Goal: Task Accomplishment & Management: Complete application form

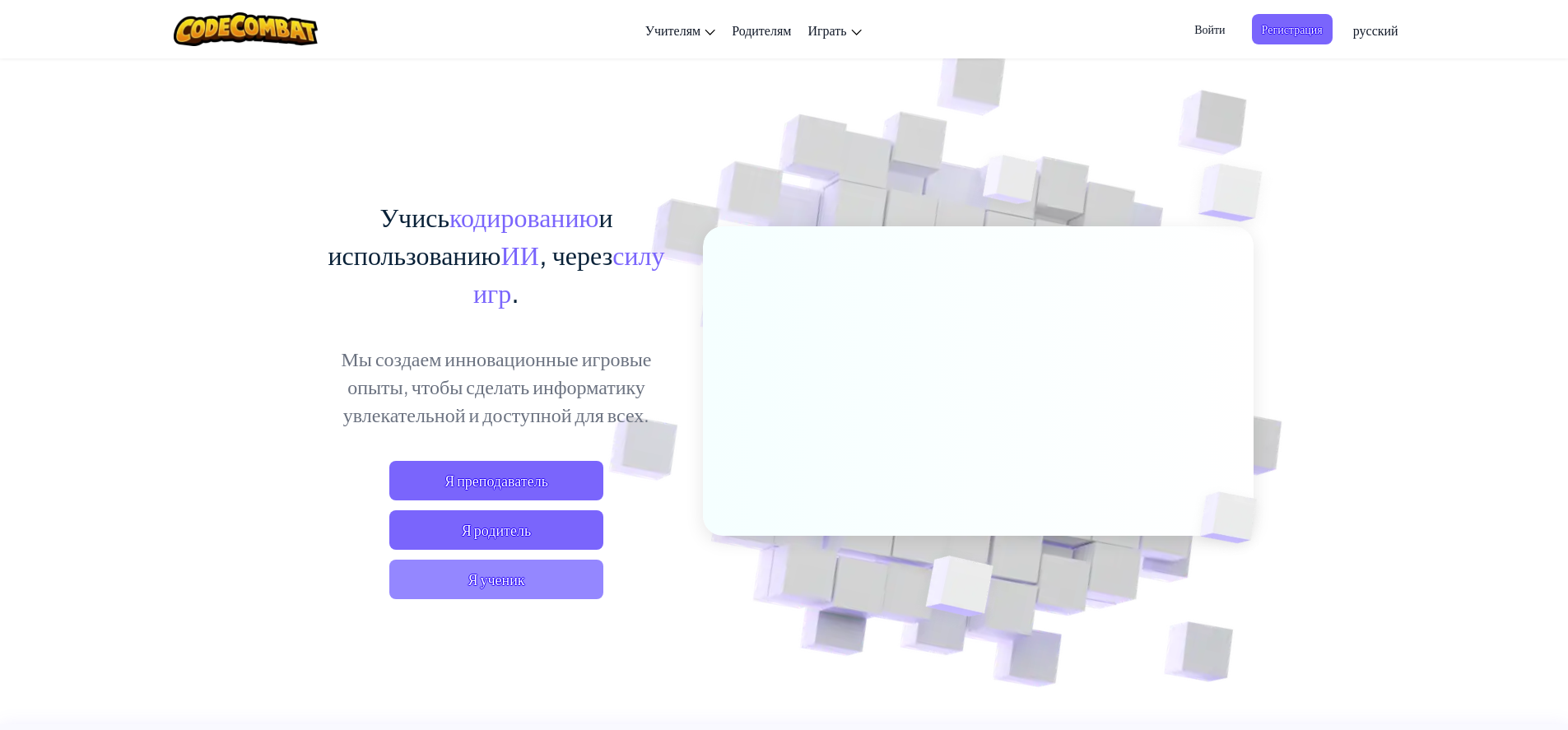
click at [483, 576] on span "Я ученик" at bounding box center [496, 579] width 214 height 39
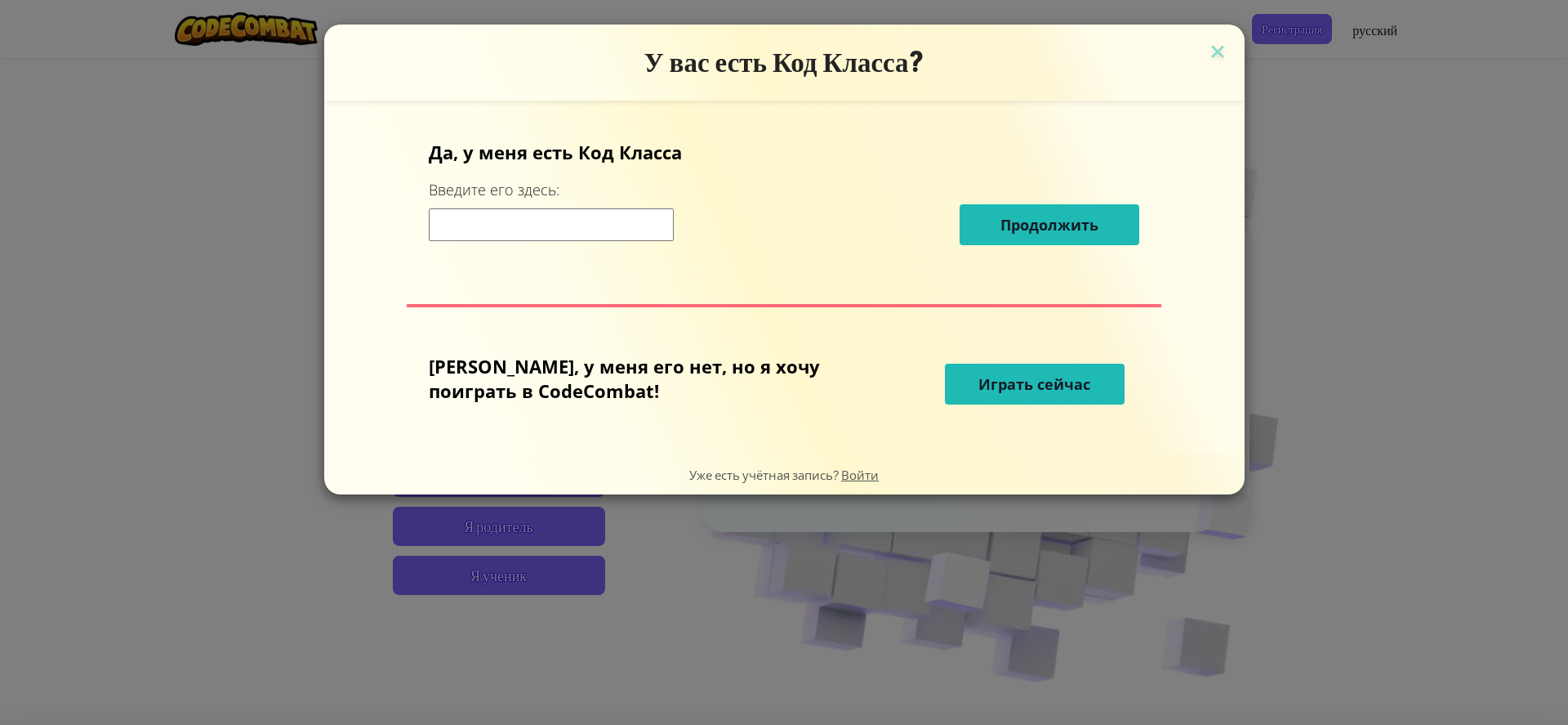
click at [674, 233] on input at bounding box center [551, 224] width 245 height 32
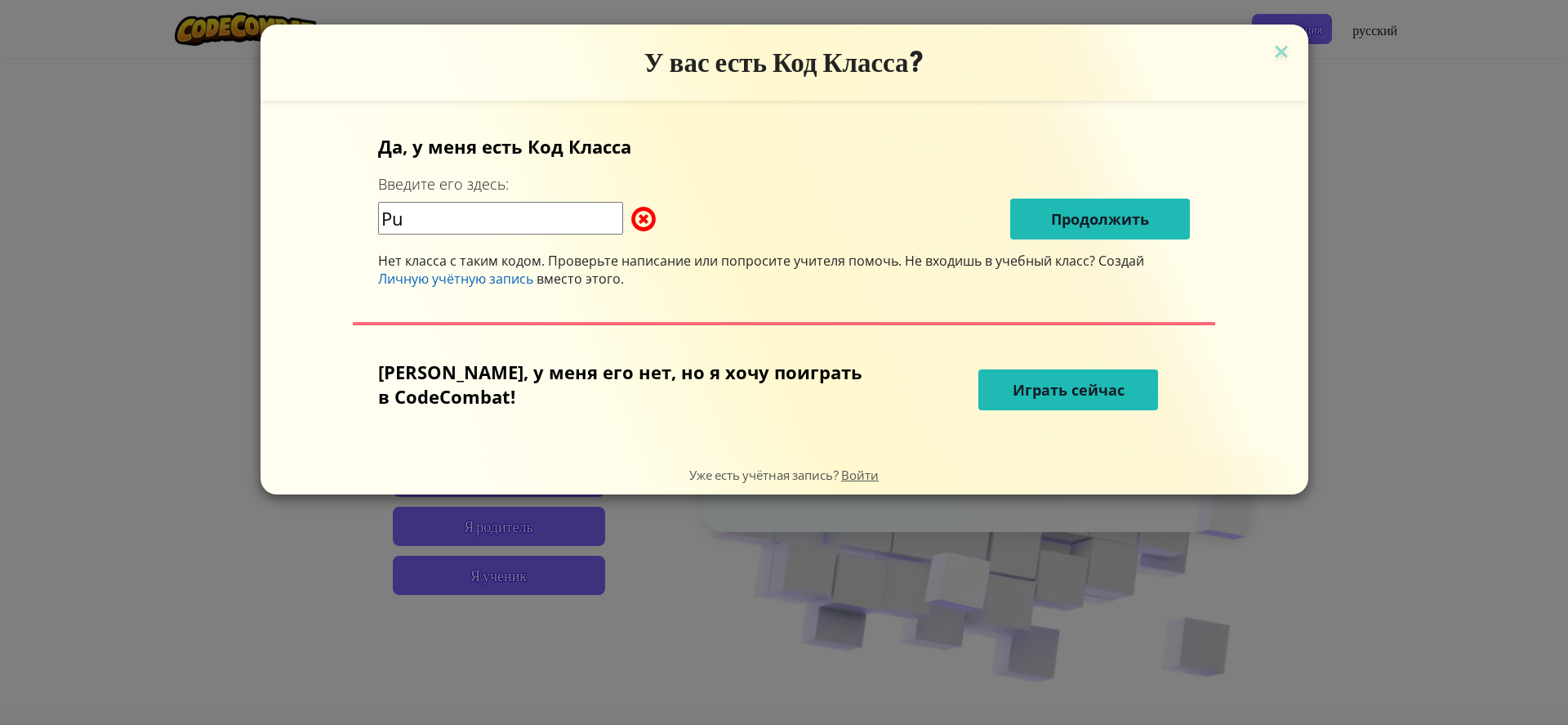
type input "P"
type input "ы"
type input "h"
drag, startPoint x: 655, startPoint y: 228, endPoint x: 639, endPoint y: 227, distance: 16.0
click at [631, 227] on span at bounding box center [631, 219] width 0 height 32
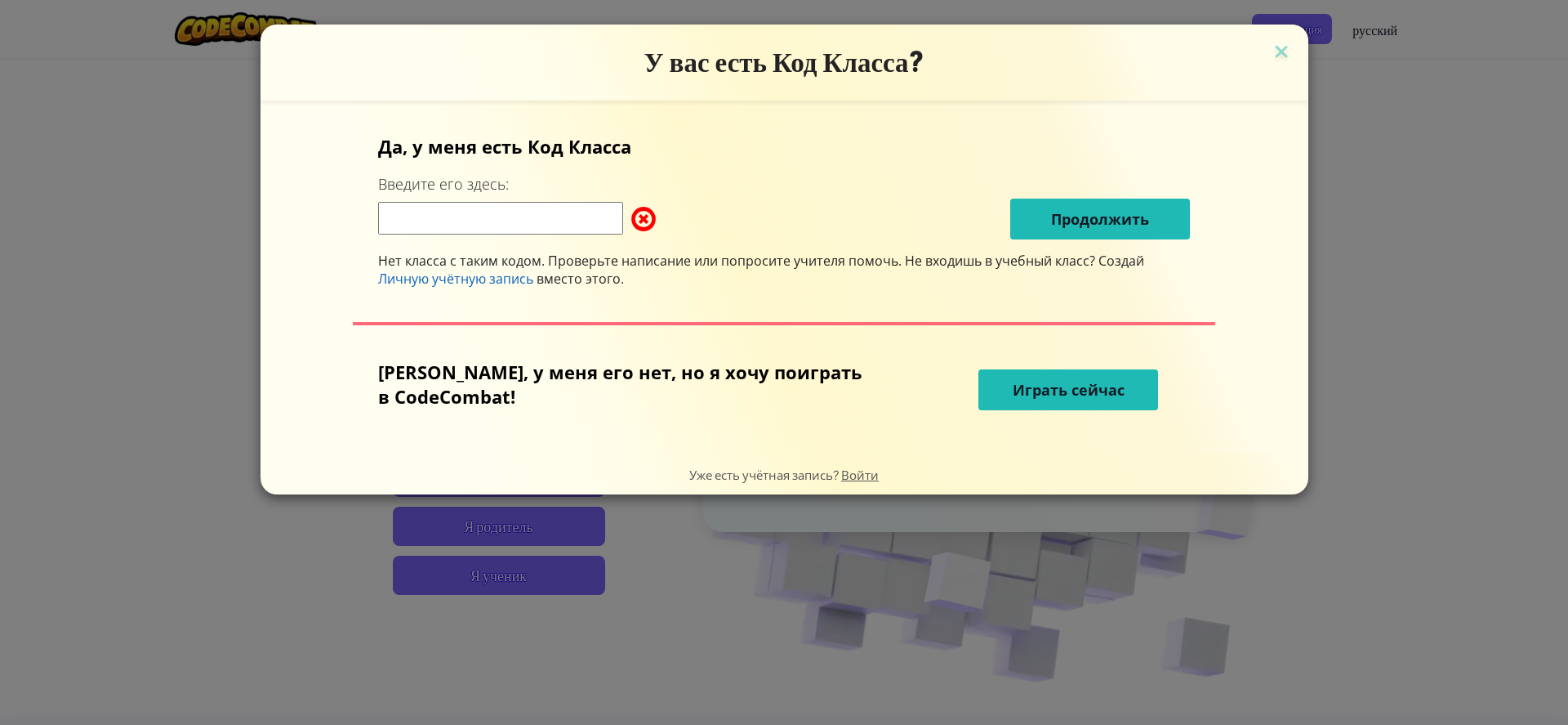
click at [585, 205] on input at bounding box center [501, 218] width 245 height 32
drag, startPoint x: 652, startPoint y: 207, endPoint x: 620, endPoint y: 219, distance: 34.2
click at [620, 219] on div "d" at bounding box center [505, 219] width 253 height 34
click at [631, 220] on span at bounding box center [631, 219] width 0 height 32
drag, startPoint x: 636, startPoint y: 216, endPoint x: 659, endPoint y: 220, distance: 23.3
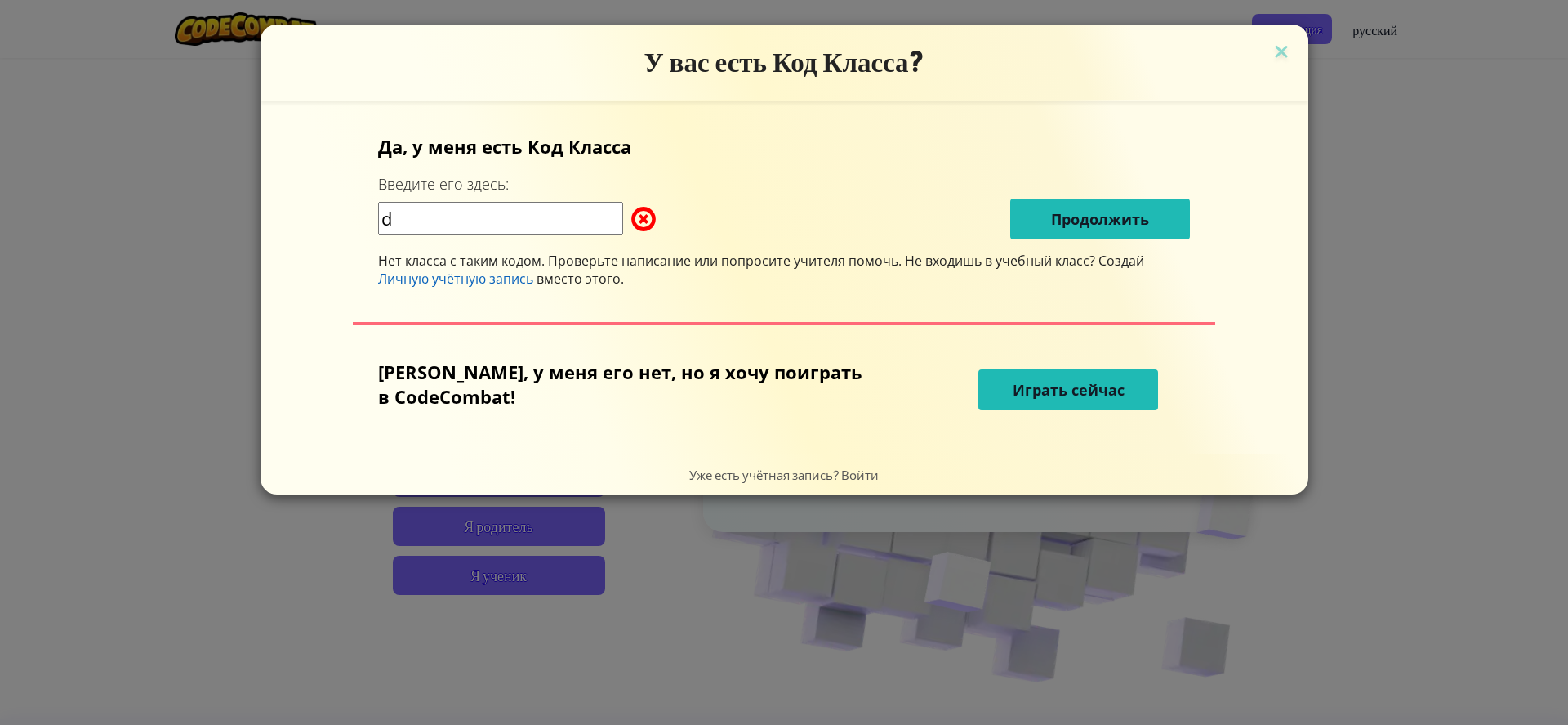
click at [659, 220] on div "d Продолжить" at bounding box center [784, 219] width 812 height 41
click at [508, 220] on input "d" at bounding box center [501, 218] width 245 height 32
drag, startPoint x: 603, startPoint y: 215, endPoint x: 619, endPoint y: 216, distance: 16.0
click at [619, 216] on input "d" at bounding box center [501, 218] width 245 height 32
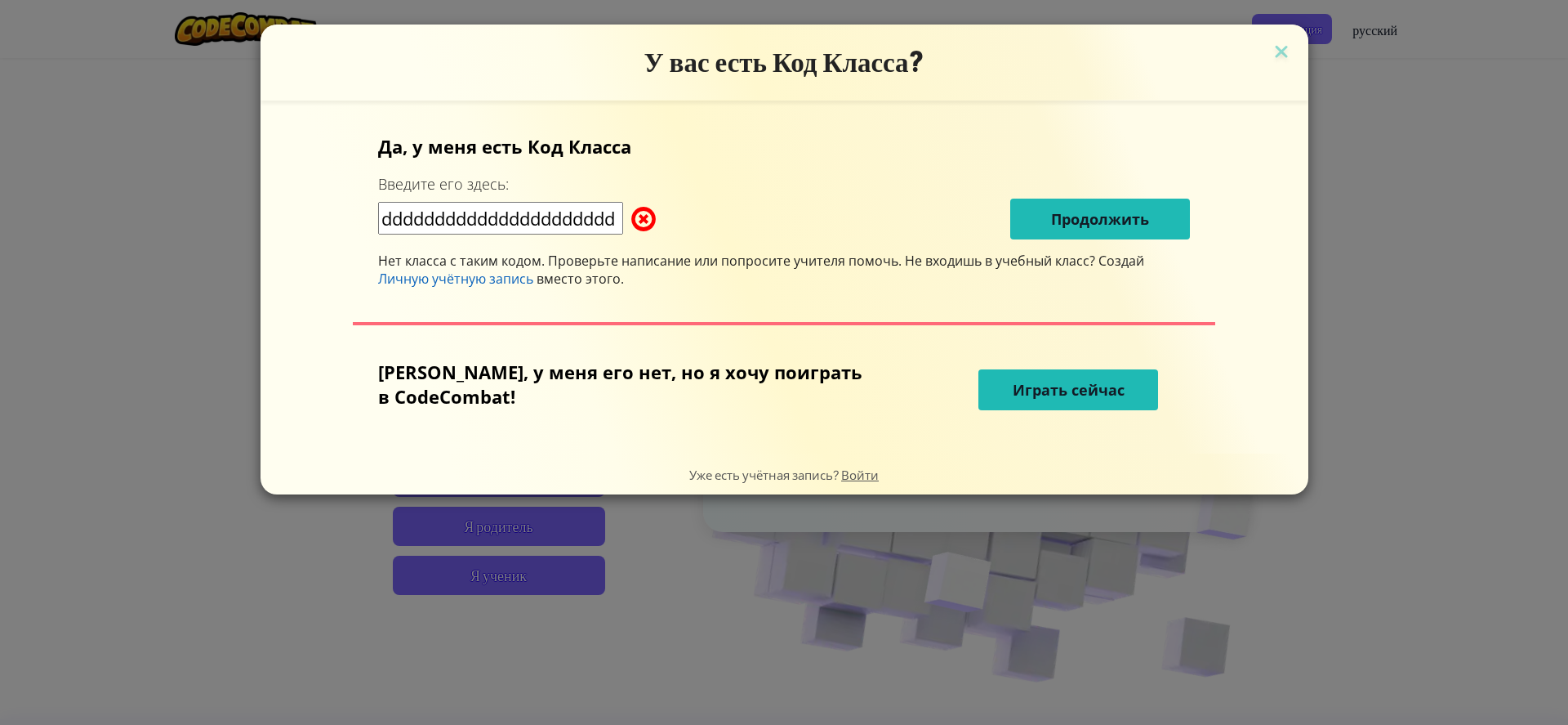
drag, startPoint x: 501, startPoint y: 222, endPoint x: 865, endPoint y: 289, distance: 370.1
click at [593, 251] on div "Да, у меня есть Код [PERSON_NAME] Введите его здесь: dddddddddddddddddddddd Про…" at bounding box center [784, 211] width 812 height 154
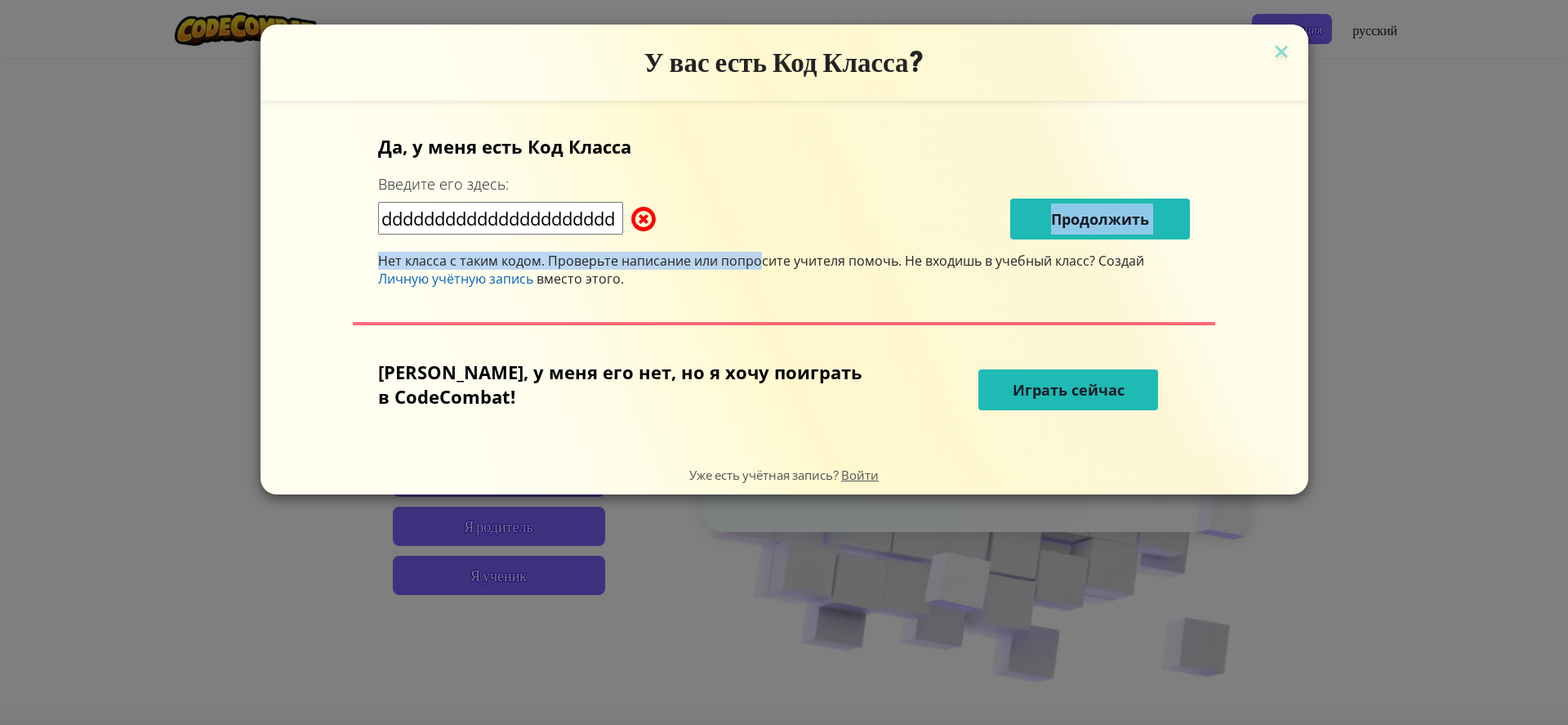
scroll to position [0, 0]
drag, startPoint x: 642, startPoint y: 230, endPoint x: 633, endPoint y: 229, distance: 9.1
click at [633, 229] on div "Да, у меня есть Код [PERSON_NAME] Введите его здесь: dddddddddddddddddddddd Про…" at bounding box center [784, 211] width 812 height 154
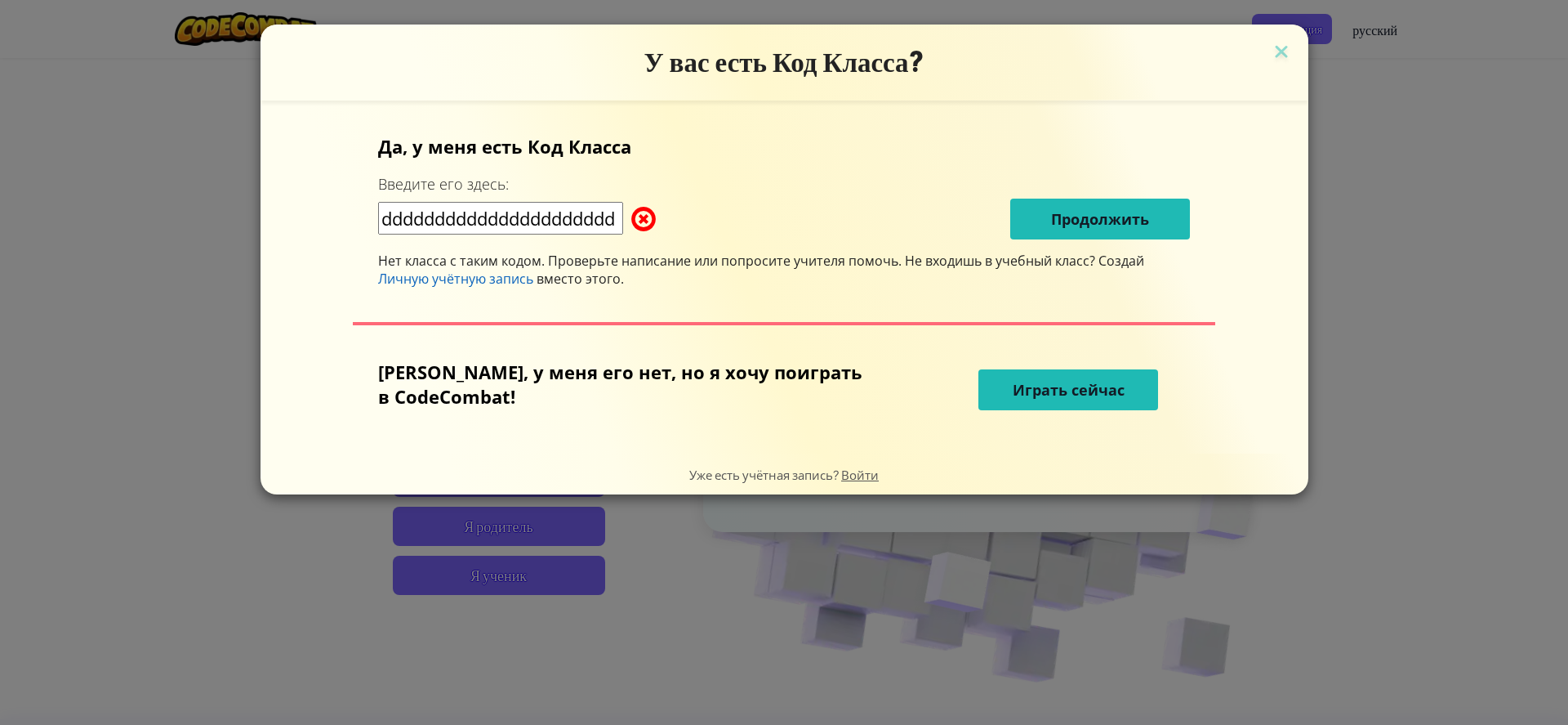
click at [605, 225] on input "dddddddddddddddddddddd" at bounding box center [501, 218] width 245 height 32
click at [603, 228] on input "dddddddd" at bounding box center [501, 218] width 245 height 32
type input "d"
type input "w"
type input "d"
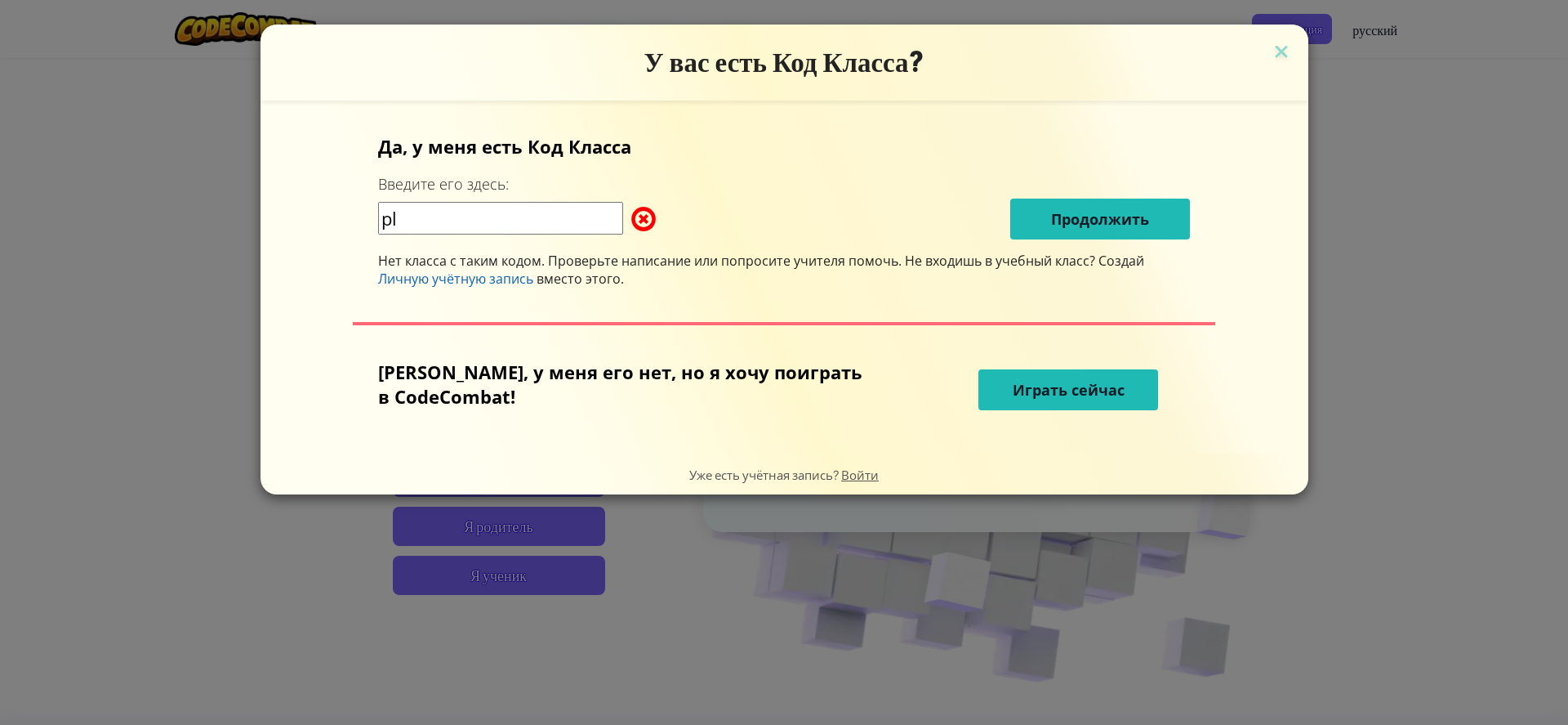
type input "p"
type input "P"
click at [1272, 54] on img at bounding box center [1281, 53] width 21 height 25
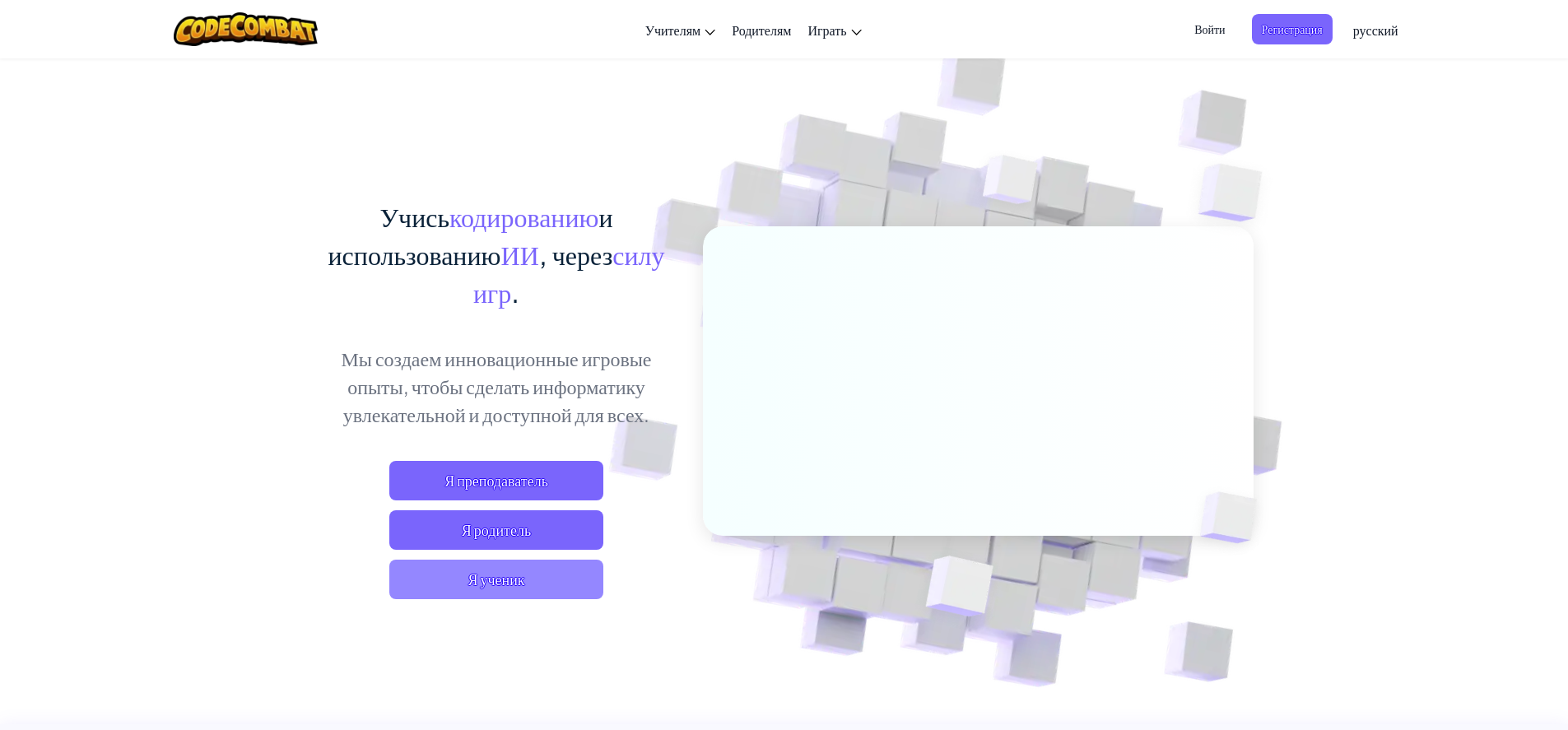
click at [491, 592] on span "Я ученик" at bounding box center [496, 579] width 214 height 39
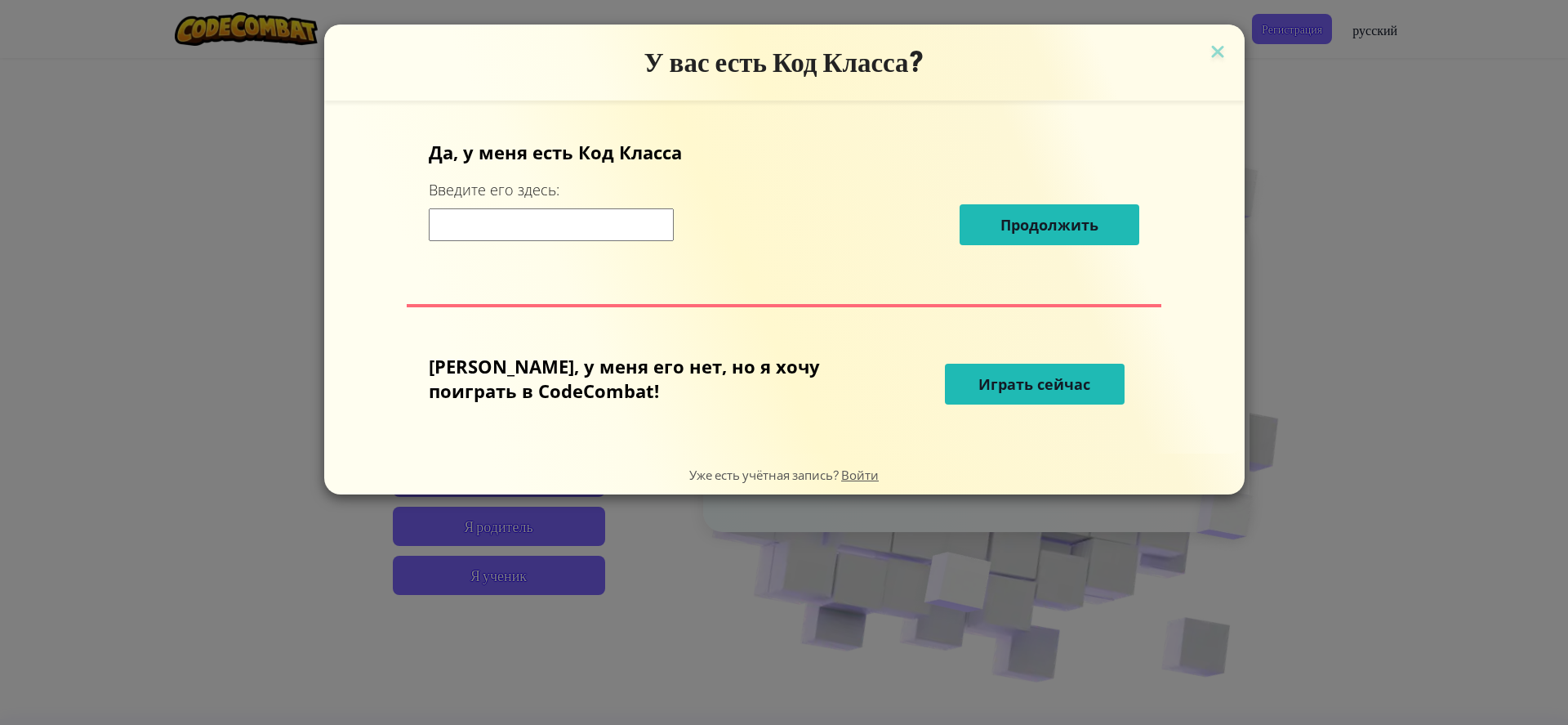
click at [1277, 394] on div "У вас есть Код Класса? Да, у меня есть Код [PERSON_NAME] Введите его здесь: Про…" at bounding box center [784, 362] width 1568 height 725
click at [549, 246] on div "Да, у меня есть Код [PERSON_NAME] Введите его здесь: Продолжить" at bounding box center [783, 199] width 710 height 118
click at [549, 233] on input at bounding box center [551, 224] width 245 height 32
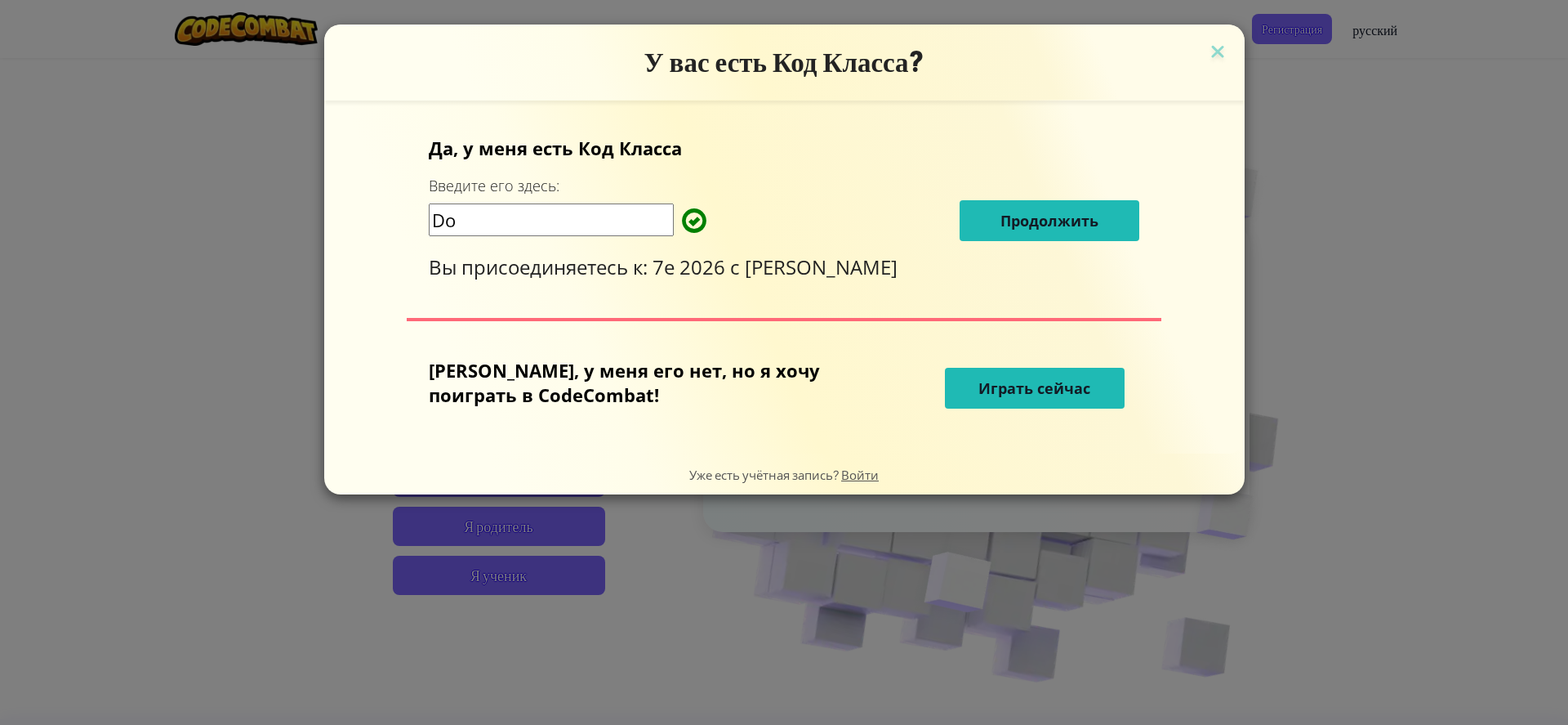
type input "D"
type input "PaintSkySmall"
click at [1066, 206] on button "Продолжить" at bounding box center [1050, 221] width 180 height 41
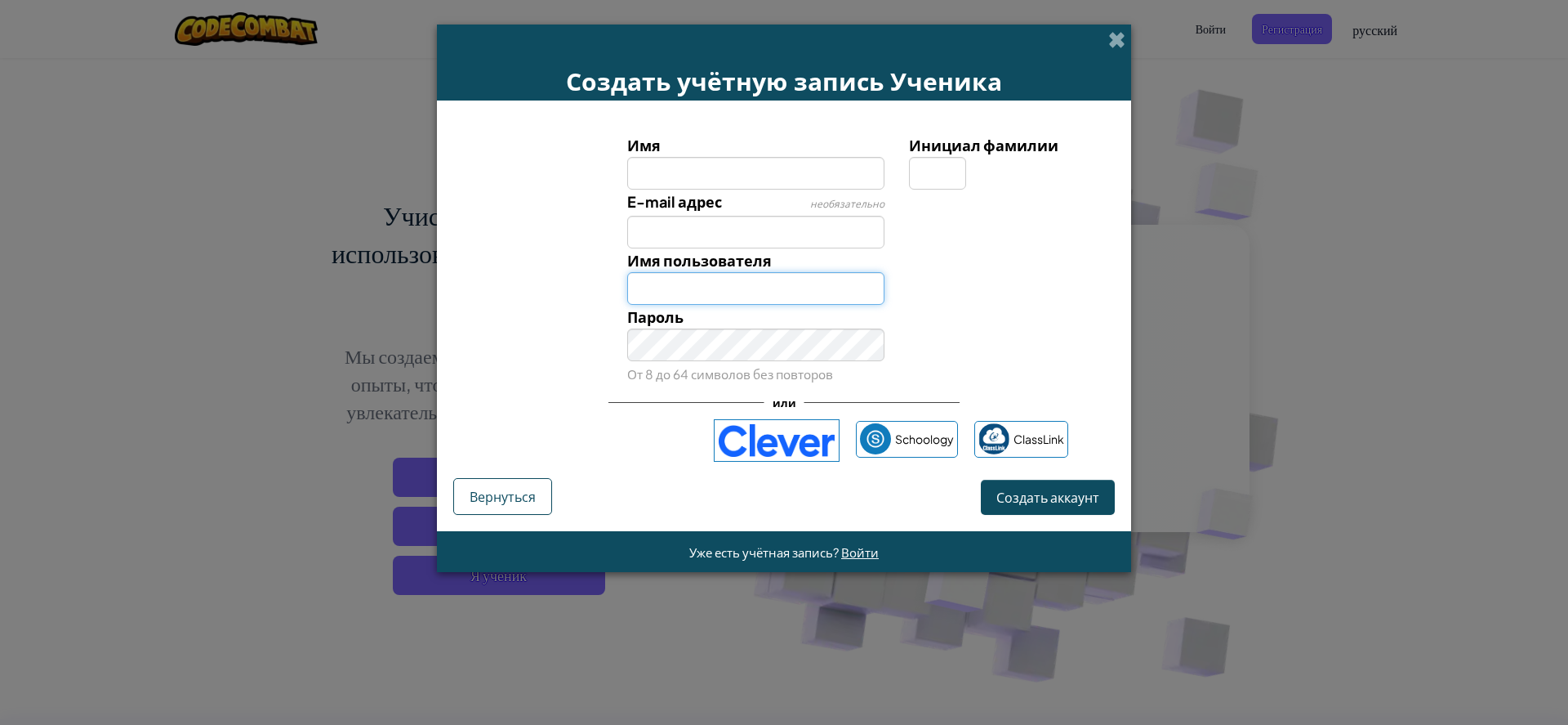
type input "[EMAIL_ADDRESS][DOMAIN_NAME]"
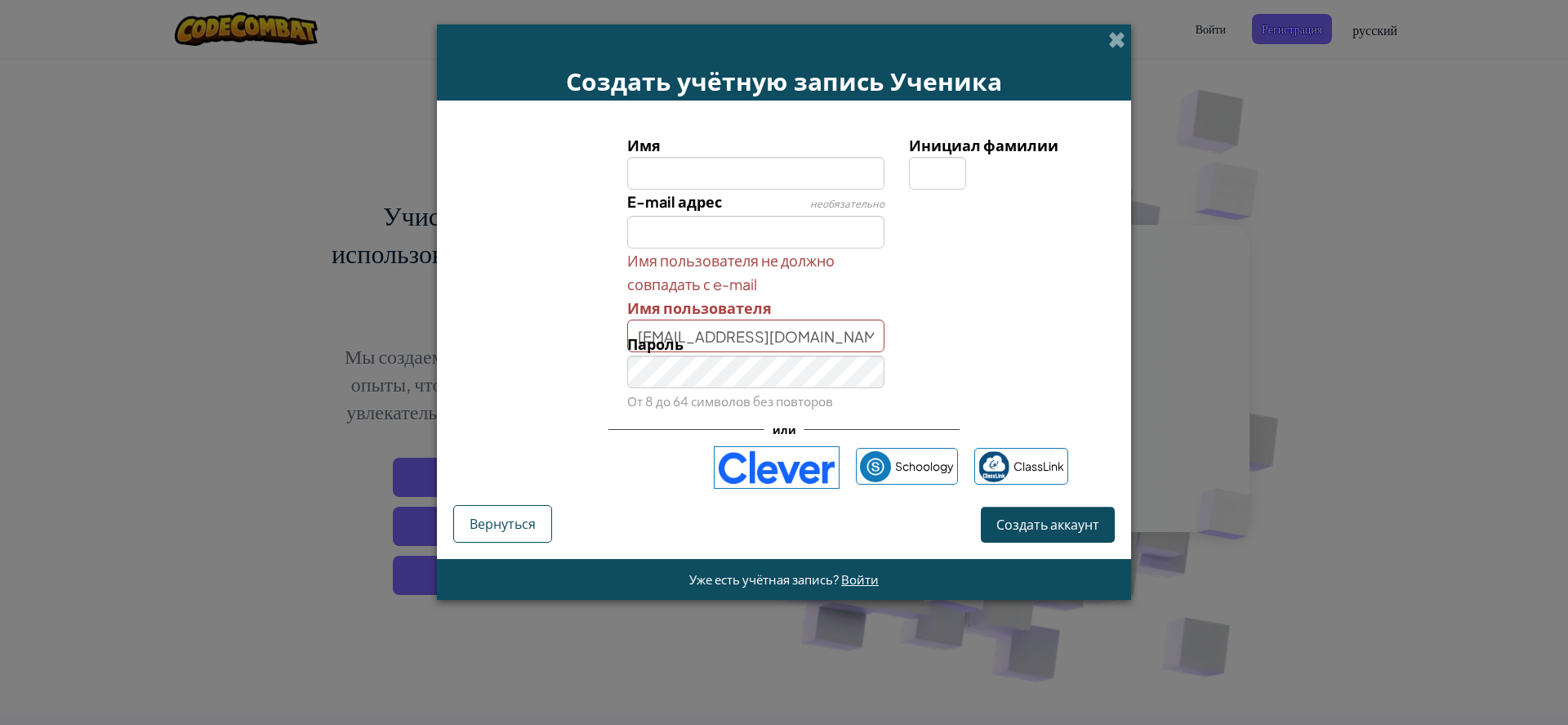
click at [871, 351] on div "Пароль От 8 до 64 символов без повторов" at bounding box center [756, 372] width 283 height 81
click at [758, 173] on input "Имя" at bounding box center [756, 173] width 258 height 32
type input "j"
click at [764, 183] on input "огурчик3000100-714881337" at bounding box center [756, 173] width 258 height 32
type input "огурчик30001000-714881337"
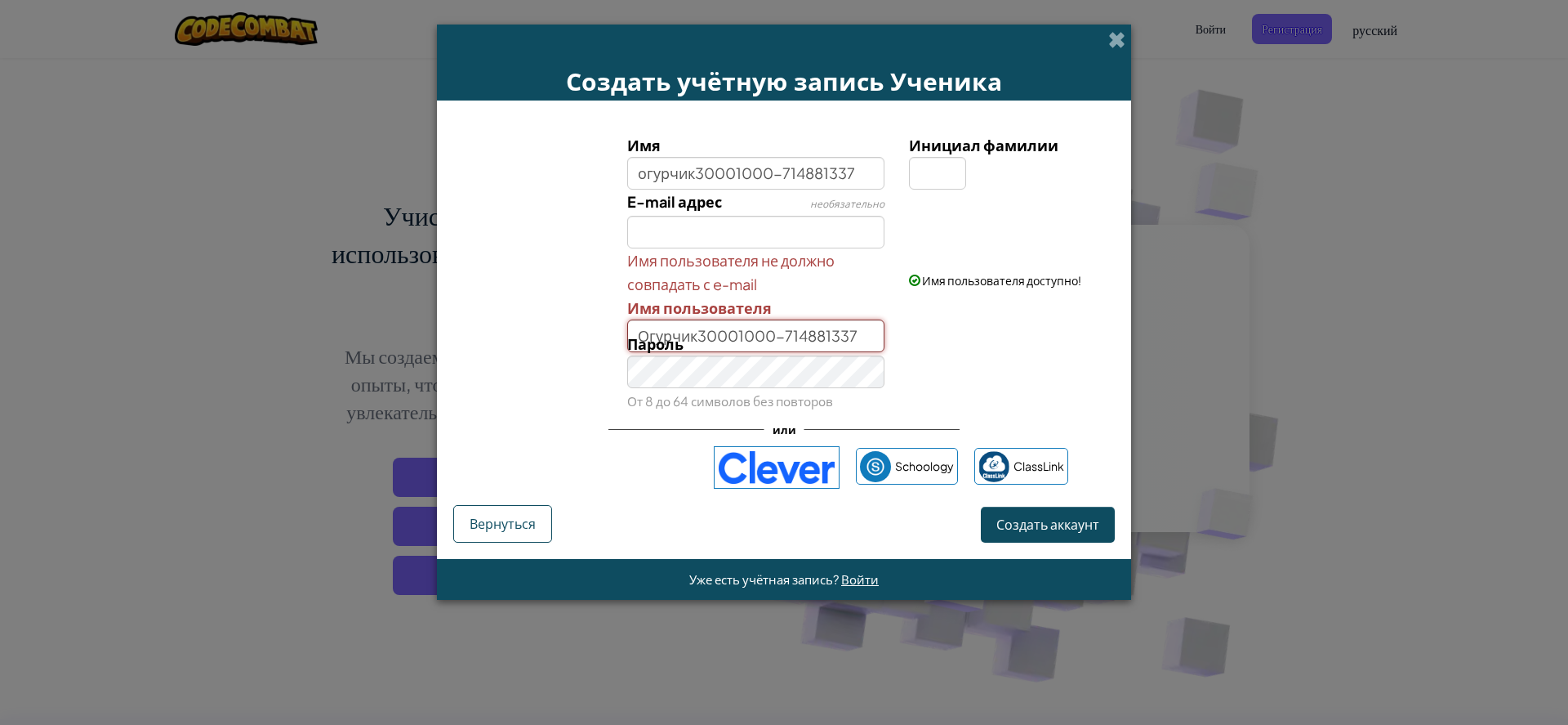
drag, startPoint x: 837, startPoint y: 329, endPoint x: 540, endPoint y: 337, distance: 297.1
click at [540, 337] on div "Имя огурчик30001000-714881337 Инициал фамилии E-mail адрес необязательно Имя по…" at bounding box center [784, 273] width 653 height 279
click at [688, 333] on div "Пароль От 8 до 64 символов без повторов" at bounding box center [756, 372] width 283 height 81
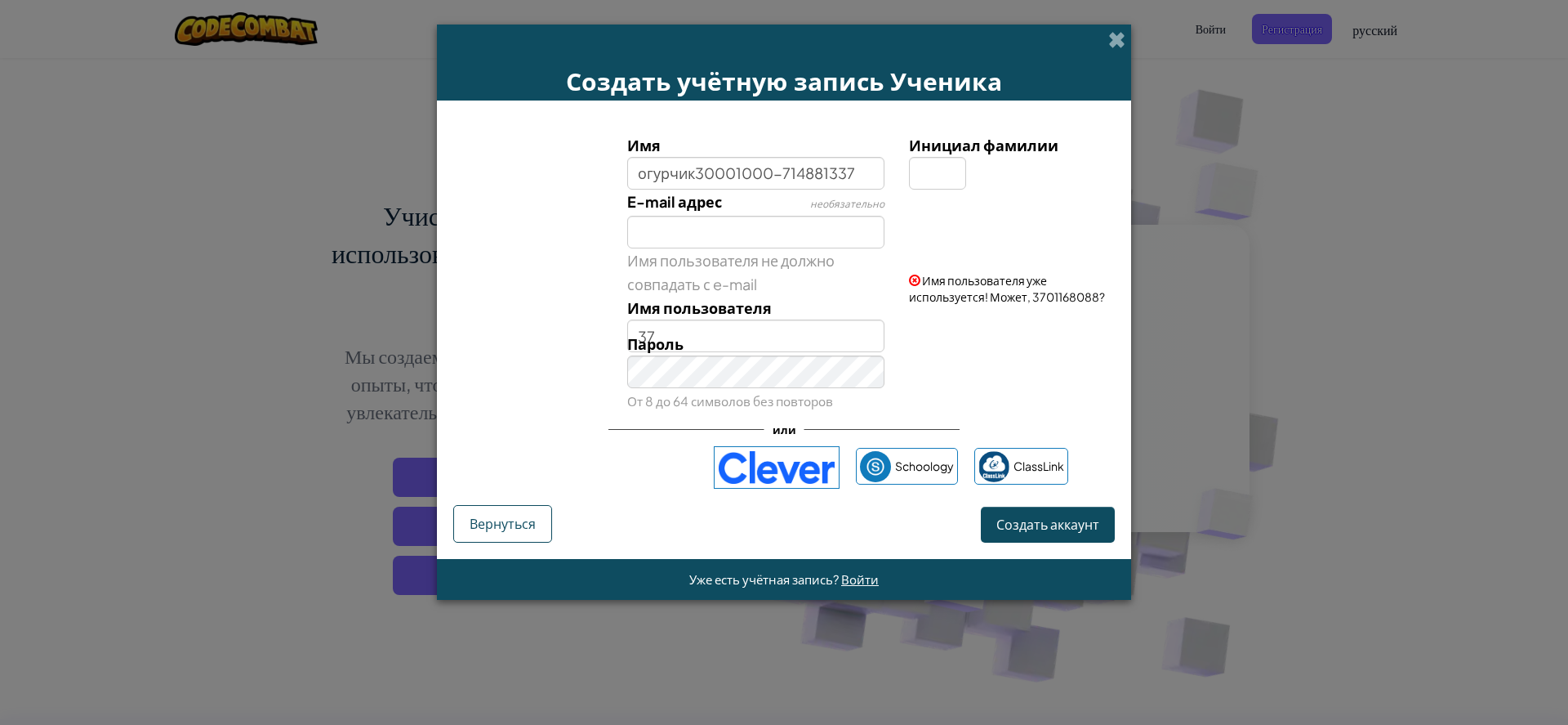
click at [676, 318] on label "Имя пользователя" at bounding box center [699, 307] width 144 height 24
click at [676, 319] on input "37" at bounding box center [756, 335] width 258 height 32
click at [678, 338] on span "Пароль" at bounding box center [655, 344] width 56 height 19
click at [714, 333] on div "Пароль От 8 до 64 символов без повторов" at bounding box center [756, 372] width 283 height 81
click at [714, 334] on div "Пароль От 8 до 64 символов без повторов" at bounding box center [756, 372] width 283 height 81
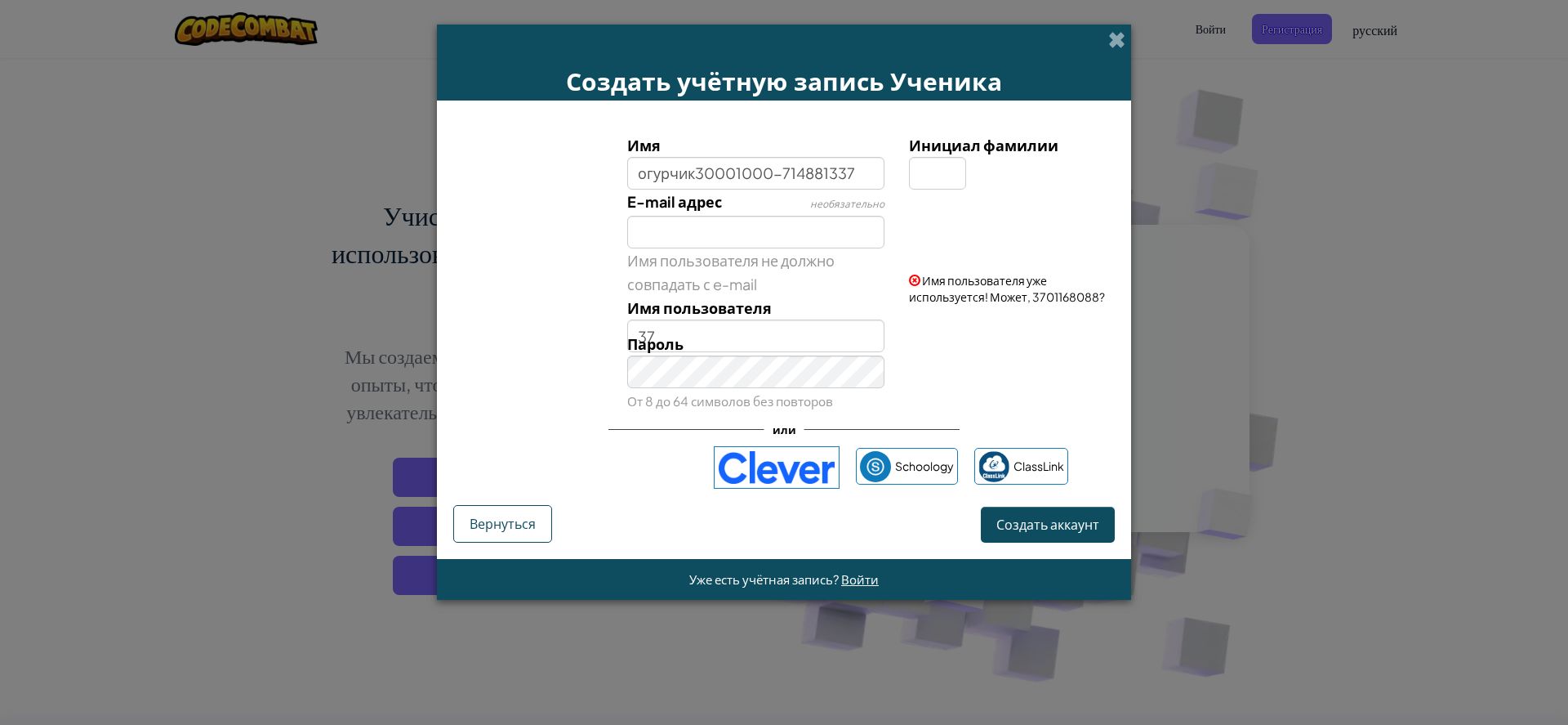
click at [718, 334] on div "Пароль От 8 до 64 символов без повторов" at bounding box center [756, 372] width 283 height 81
click at [748, 338] on div "Пароль От 8 до 64 символов без повторов" at bounding box center [756, 372] width 283 height 81
click at [722, 335] on div "Пароль От 8 до 64 символов без повторов" at bounding box center [756, 372] width 283 height 81
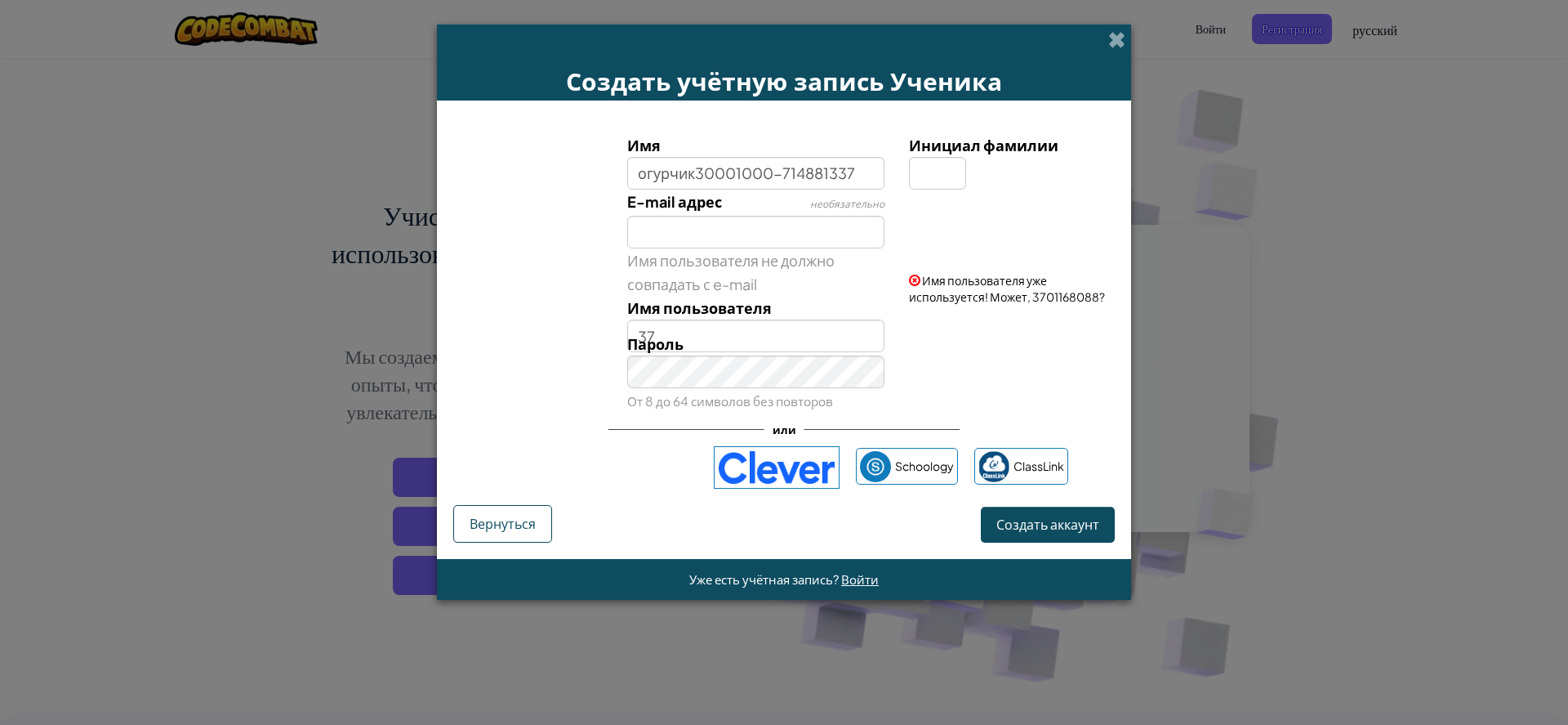
click at [722, 335] on div "Пароль От 8 до 64 символов без повторов" at bounding box center [756, 372] width 283 height 81
click at [724, 336] on div "Пароль От 8 до 64 символов без повторов" at bounding box center [756, 372] width 283 height 81
click at [726, 338] on div "Пароль От 8 до 64 символов без повторов" at bounding box center [756, 372] width 283 height 81
click at [690, 334] on div "Пароль От 8 до 64 символов без повторов" at bounding box center [756, 372] width 283 height 81
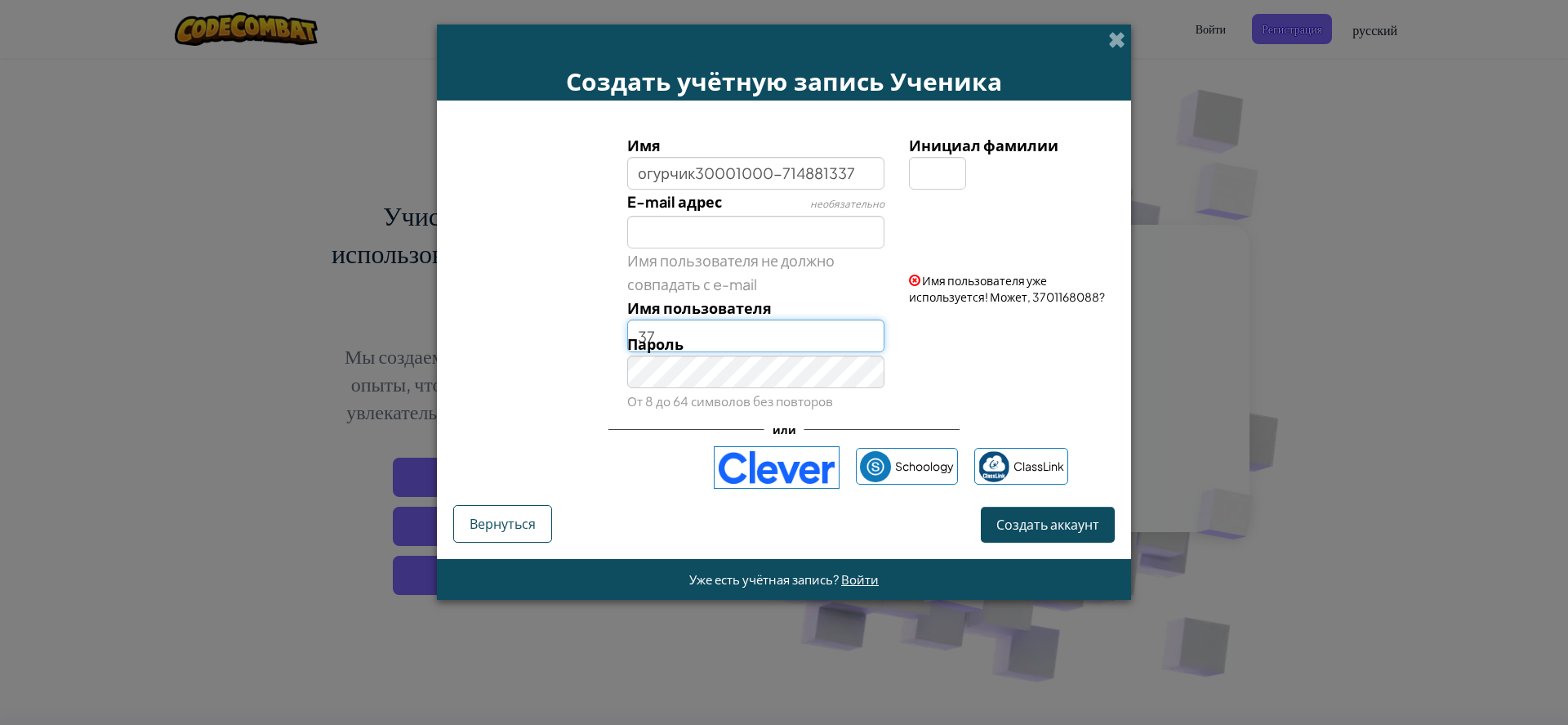
click at [643, 322] on input "37" at bounding box center [756, 335] width 258 height 32
click at [682, 319] on label "Имя пользователя" at bounding box center [699, 307] width 144 height 24
click at [682, 319] on input "37" at bounding box center [756, 335] width 258 height 32
click at [662, 329] on input "37" at bounding box center [756, 335] width 258 height 32
type input "3"
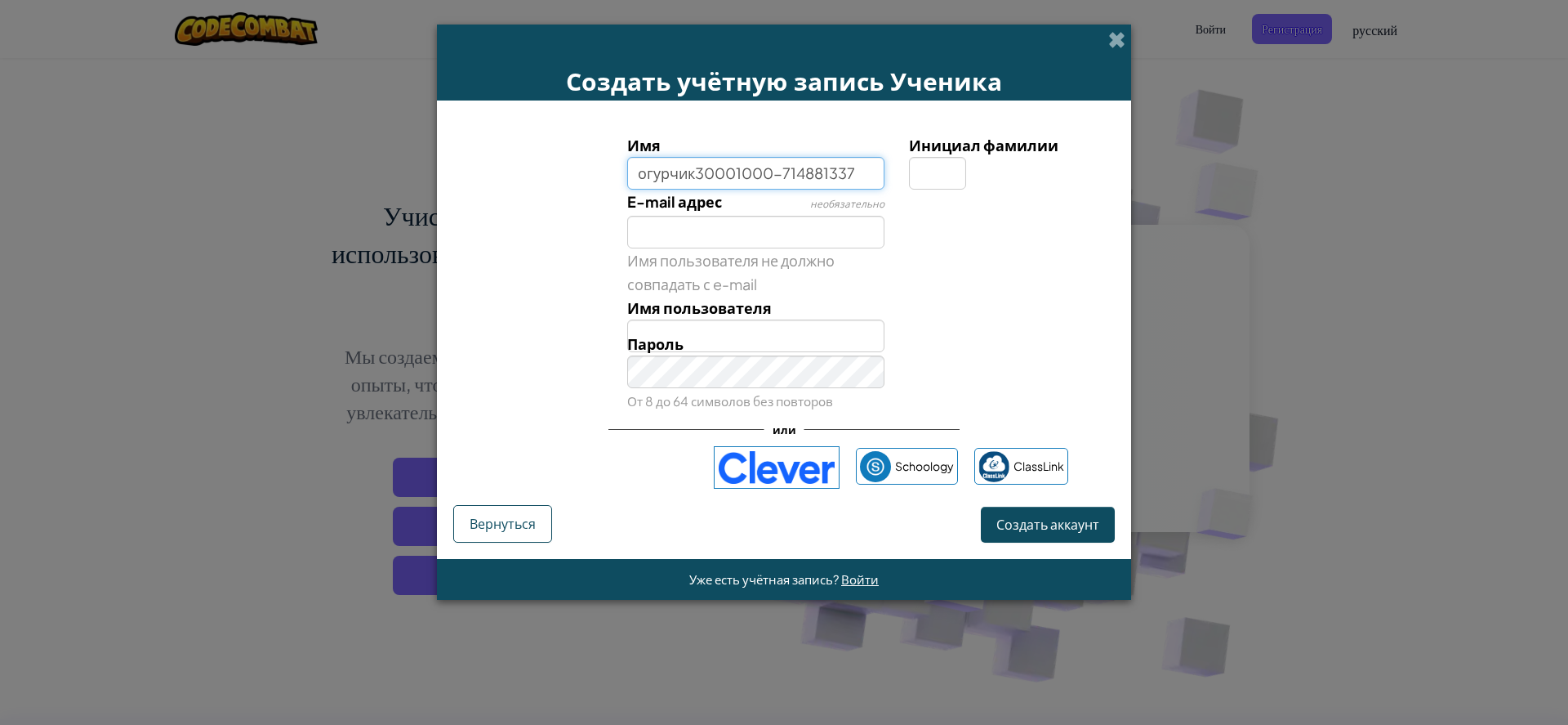
drag, startPoint x: 822, startPoint y: 176, endPoint x: 703, endPoint y: 188, distance: 119.6
click at [703, 188] on input "огурчик30001000-714881337" at bounding box center [756, 173] width 258 height 32
click at [702, 188] on input "огурчик30001000-714881337" at bounding box center [756, 173] width 258 height 32
drag, startPoint x: 821, startPoint y: 172, endPoint x: 694, endPoint y: 175, distance: 127.0
click at [694, 175] on input "огурчик30001000-714881337" at bounding box center [756, 173] width 258 height 32
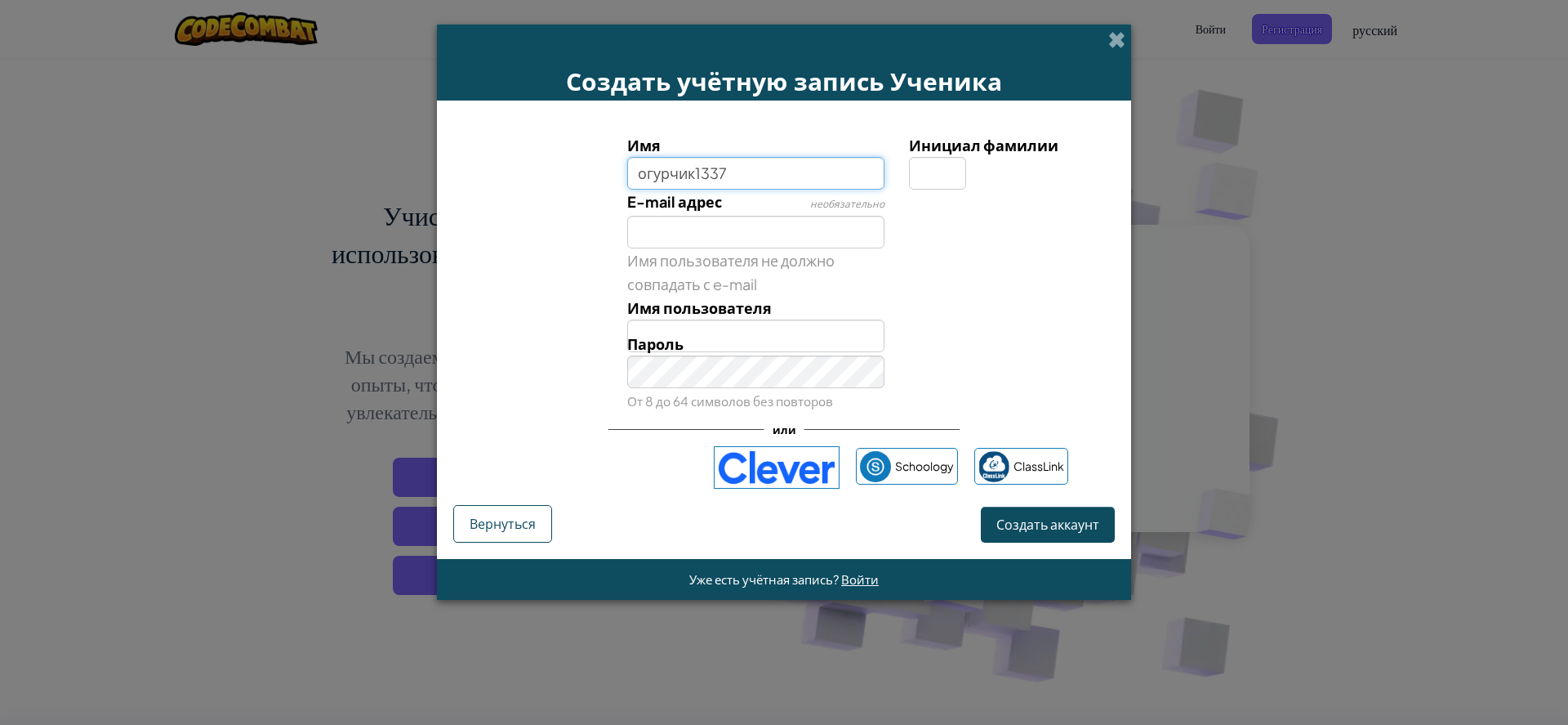
click at [778, 183] on input "огурчик1337" at bounding box center [756, 173] width 258 height 32
type input "огурчик1337"
type input "Огурчик1337"
click at [806, 235] on input "E-mail адрес" at bounding box center [756, 232] width 258 height 32
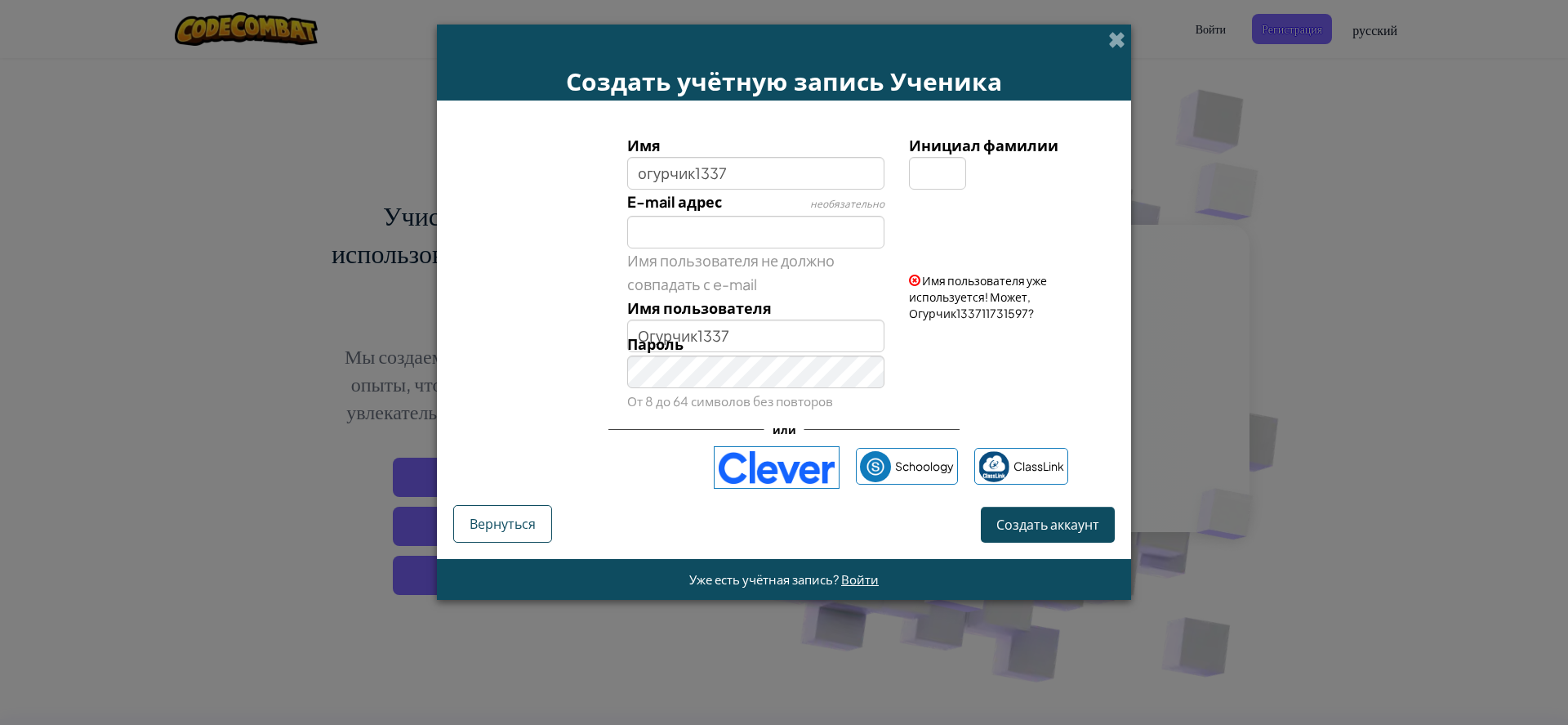
click at [970, 235] on div "E-mail адрес необязательно" at bounding box center [784, 218] width 678 height 59
click at [781, 158] on input "огурчик1337" at bounding box center [756, 173] width 258 height 32
click at [779, 179] on input "огурчик1337" at bounding box center [756, 173] width 258 height 32
click at [981, 507] on button "Создать аккаунт" at bounding box center [1048, 524] width 134 height 35
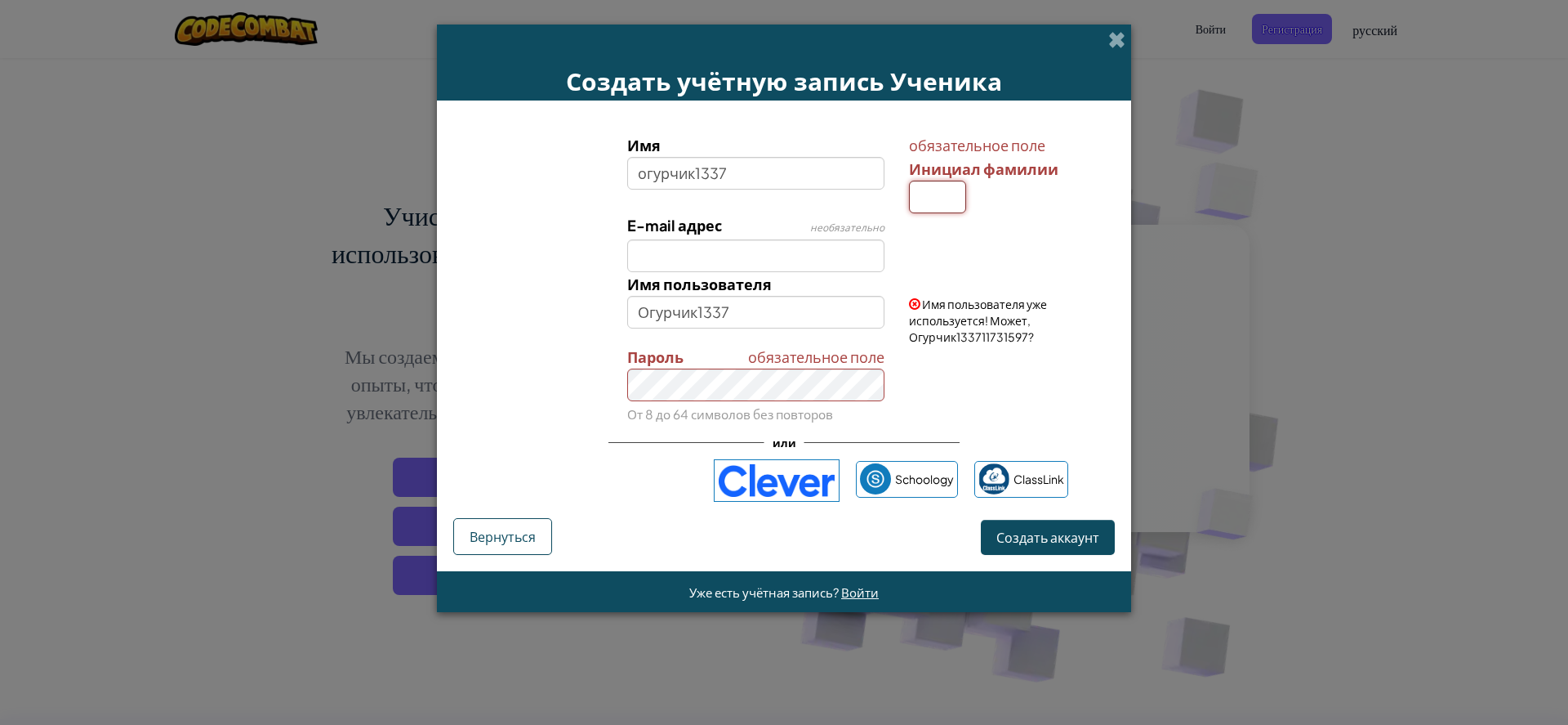
click at [946, 196] on input "Инициал фамилии" at bounding box center [937, 197] width 57 height 32
type input "1"
click at [950, 197] on input "1" at bounding box center [937, 197] width 57 height 32
click at [947, 195] on input "1" at bounding box center [937, 197] width 57 height 32
type input "\"
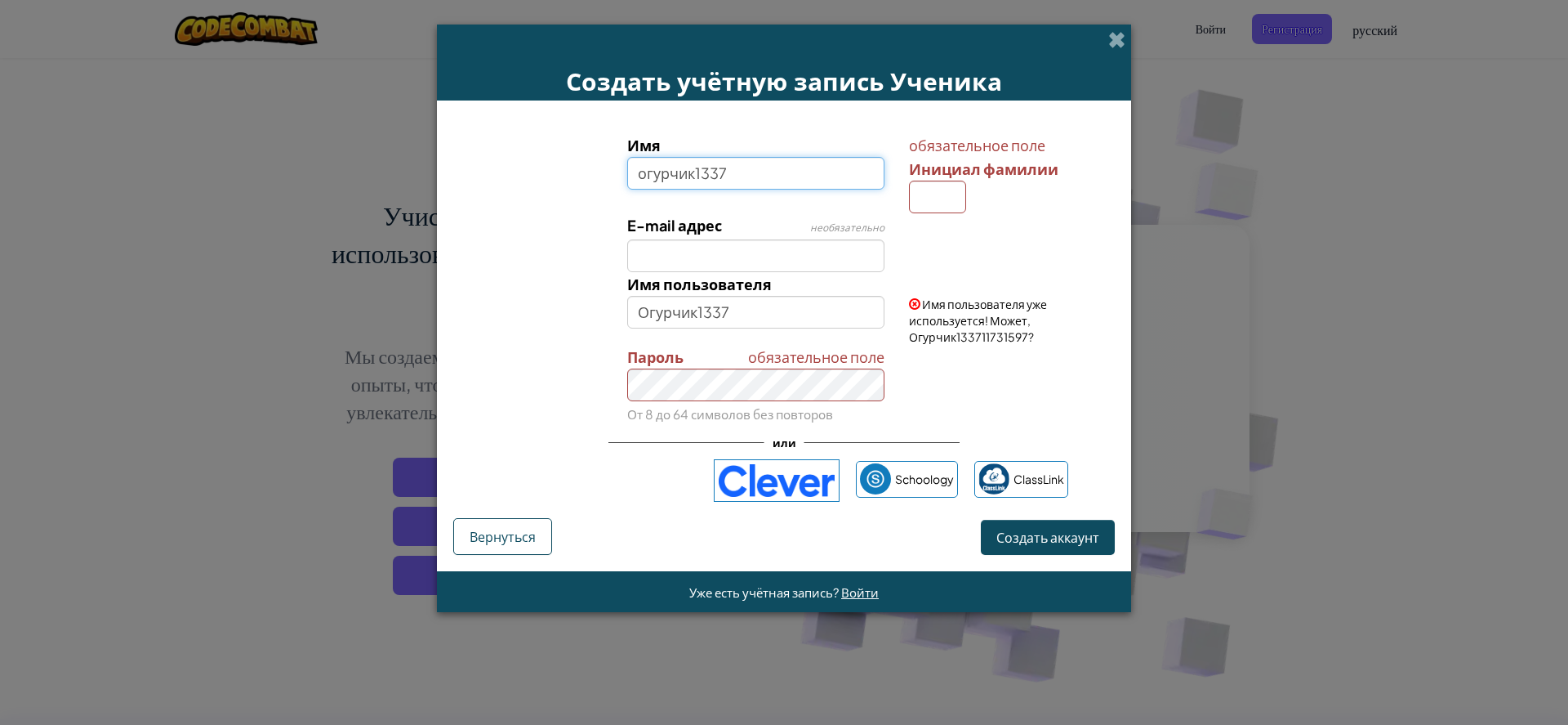
click at [793, 170] on input "огурчик1337" at bounding box center [756, 173] width 258 height 32
type input "огурчик1337"
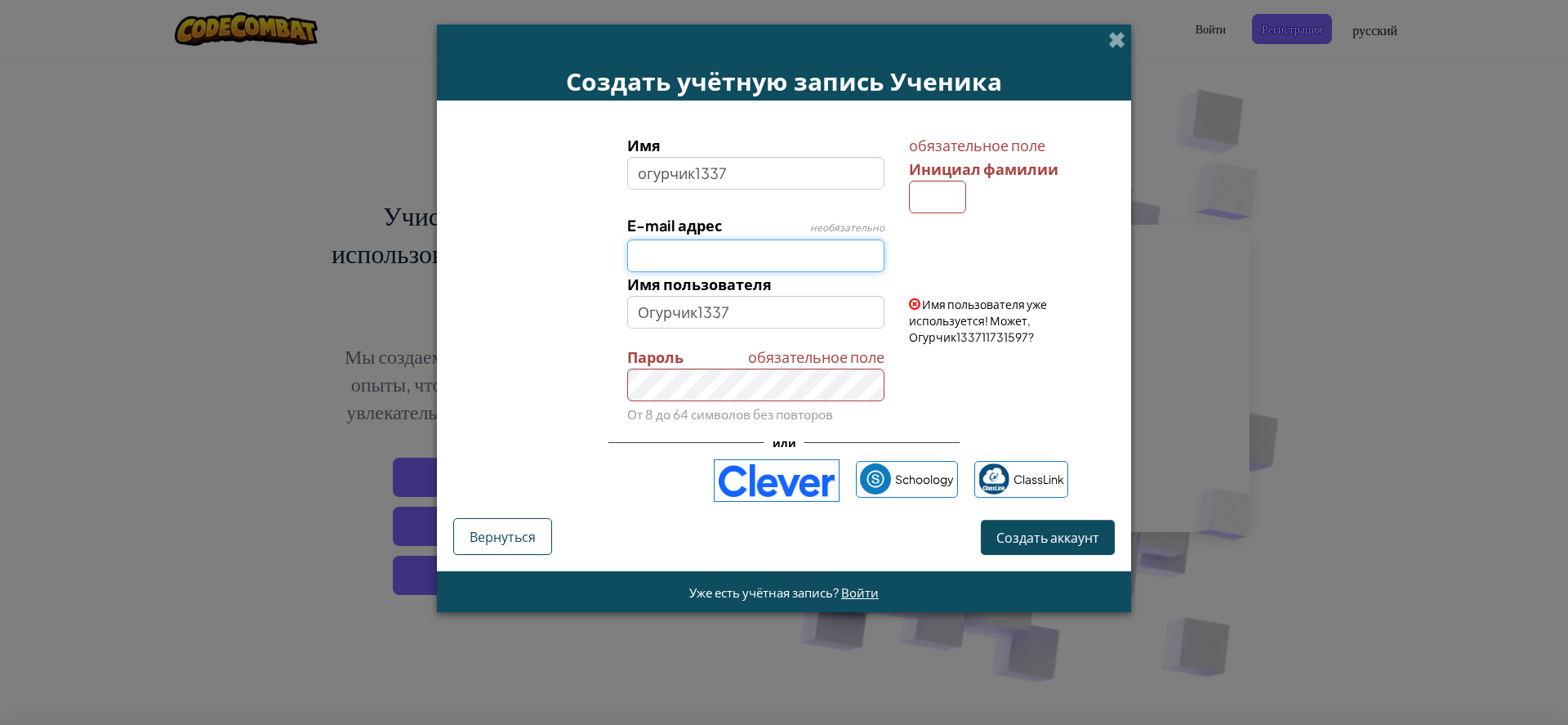
click at [809, 255] on input "E-mail адрес" at bounding box center [756, 256] width 258 height 32
type input "с"
type input "[EMAIL_ADDRESS][PERSON_NAME][DOMAIN_NAME]"
click at [770, 168] on input "огурчик1337" at bounding box center [756, 173] width 258 height 32
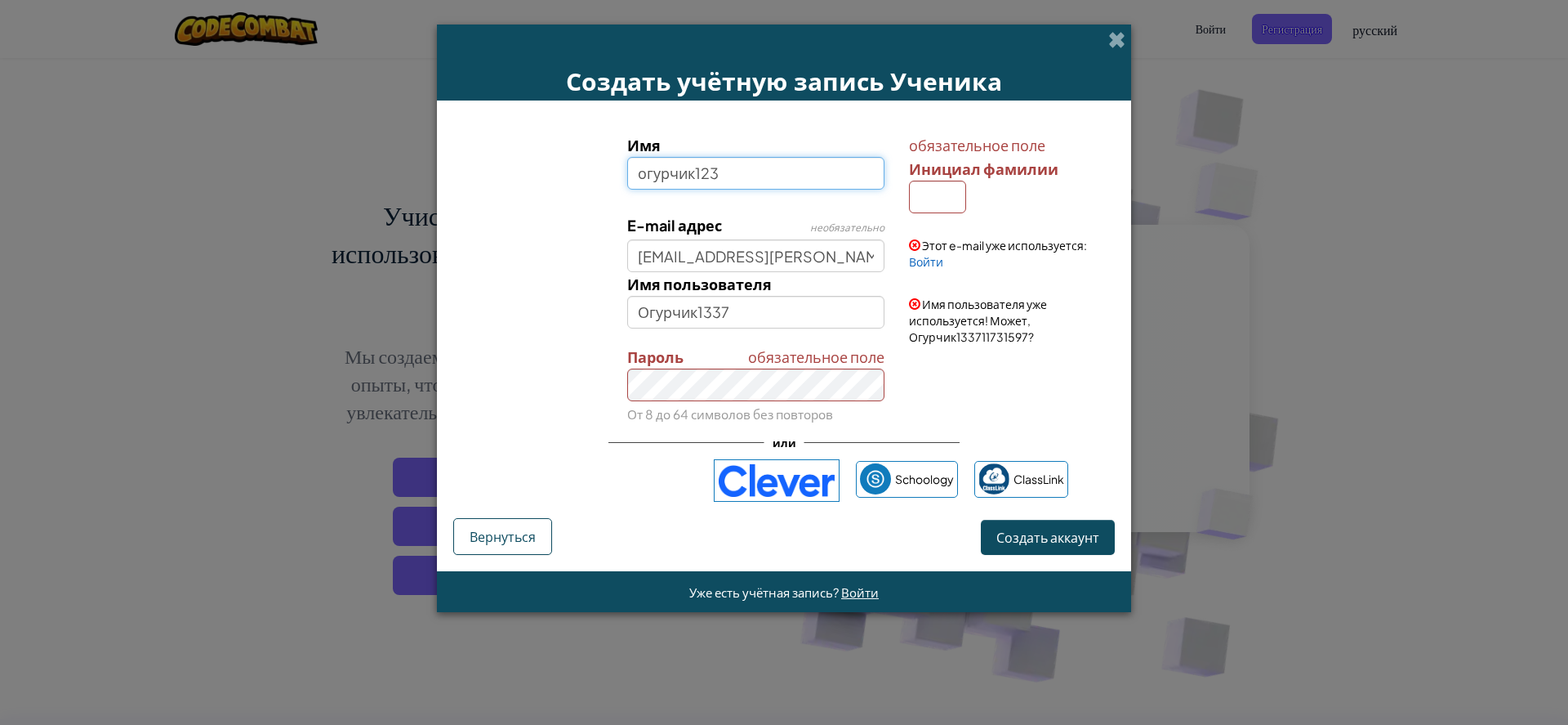
type input "огурчик123"
type input "Огурчик123"
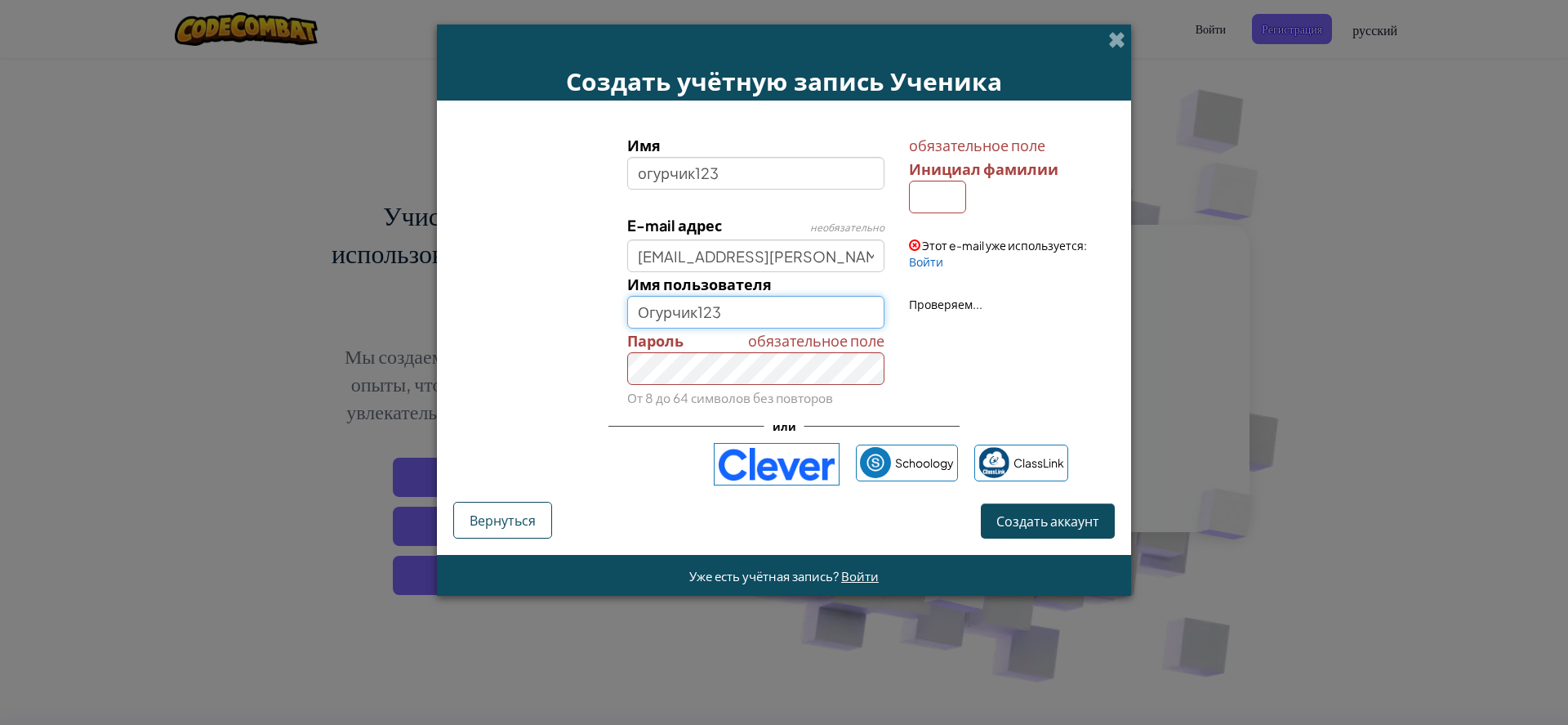
click at [755, 311] on input "Огурчик123" at bounding box center [756, 312] width 258 height 32
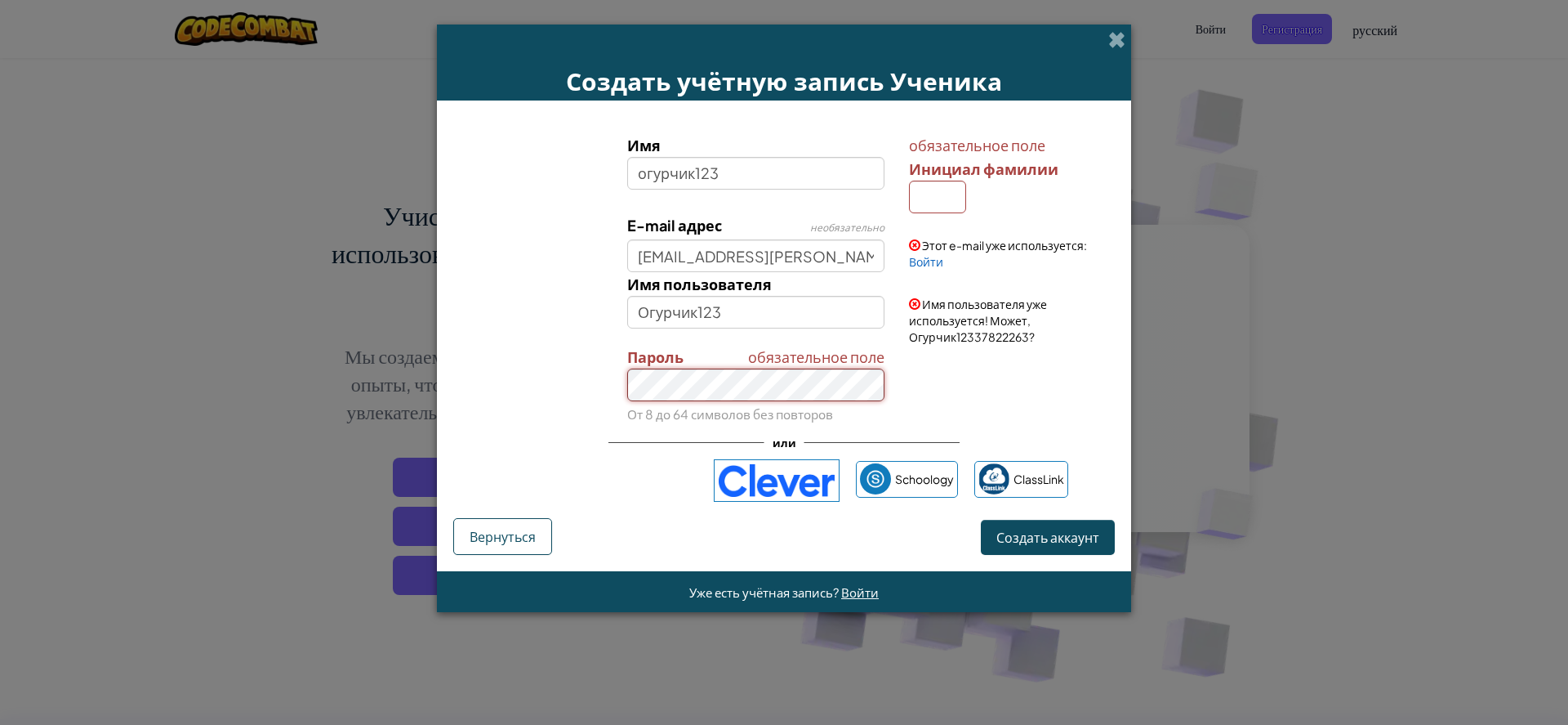
click at [981, 520] on button "Создать аккаунт" at bounding box center [1048, 537] width 134 height 35
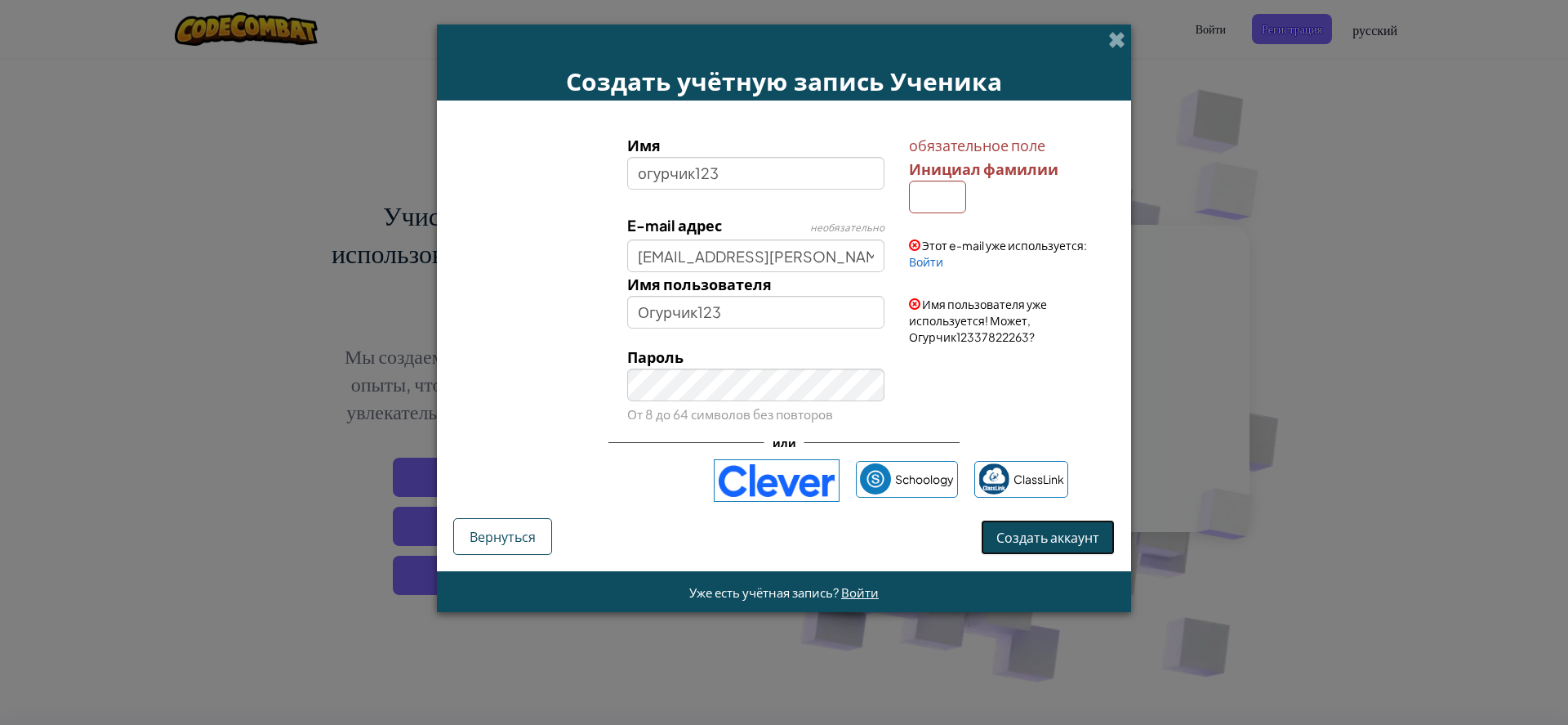
click at [1022, 535] on span "Создать аккаунт" at bounding box center [1047, 537] width 103 height 17
click at [846, 595] on span "Войти" at bounding box center [860, 592] width 37 height 15
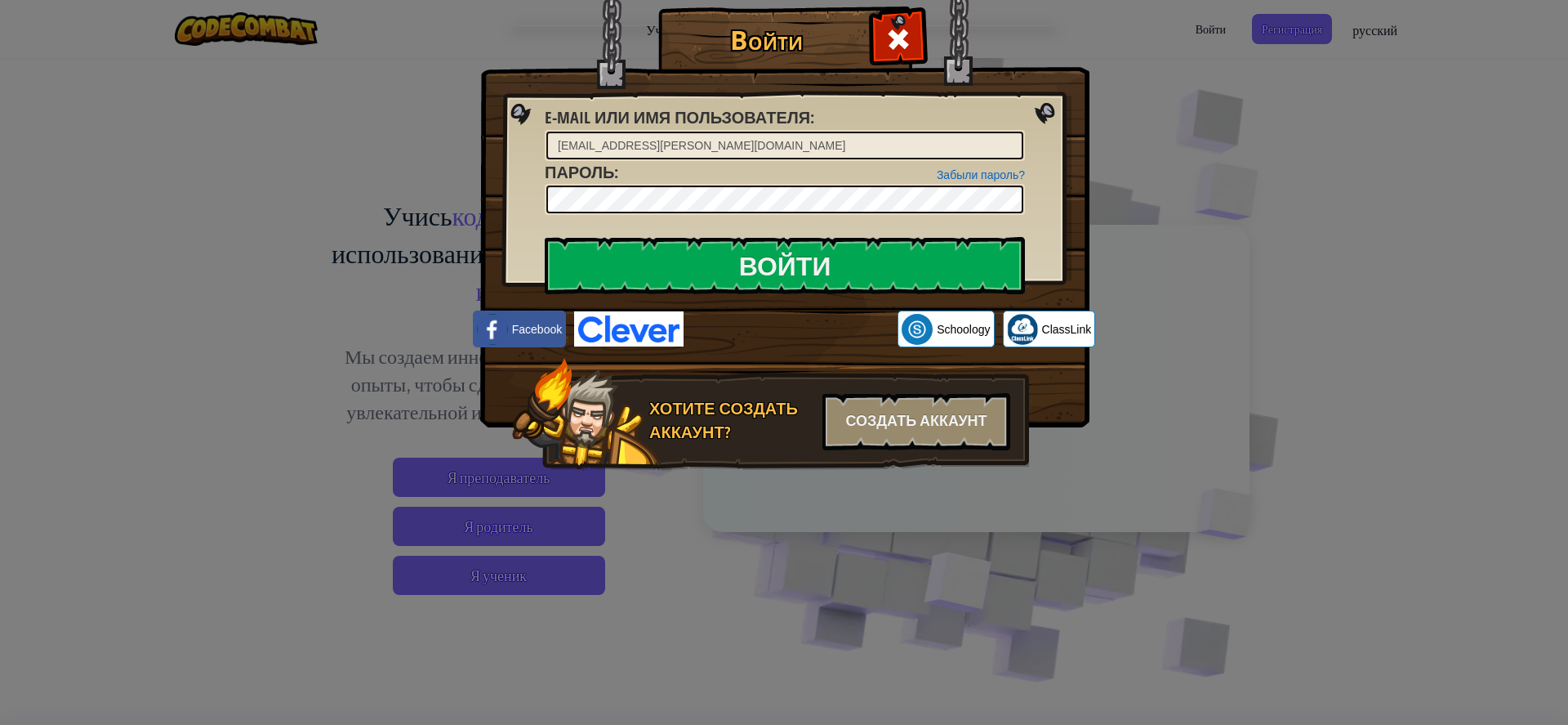
click at [659, 231] on img at bounding box center [785, 189] width 609 height 475
click at [664, 248] on input "Войти" at bounding box center [785, 265] width 480 height 57
click at [708, 256] on input "Войти" at bounding box center [785, 265] width 480 height 57
click at [713, 254] on input "Войти" at bounding box center [785, 265] width 480 height 57
